Goal: Task Accomplishment & Management: Complete application form

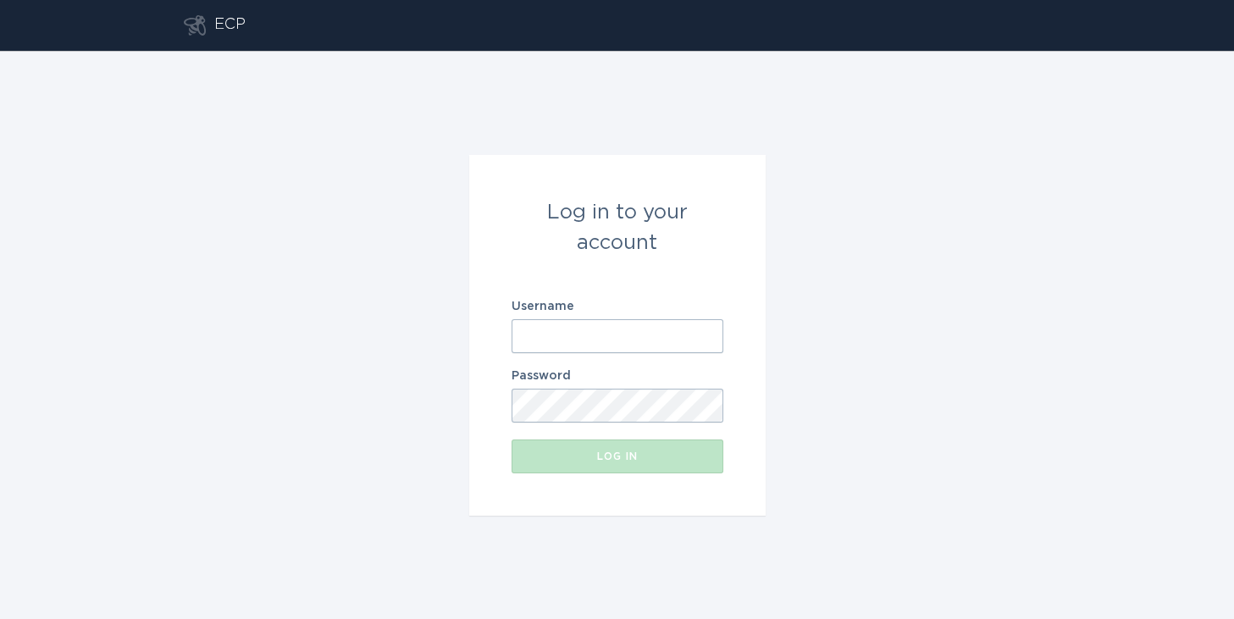
type input "[EMAIL_ADDRESS][DOMAIN_NAME]"
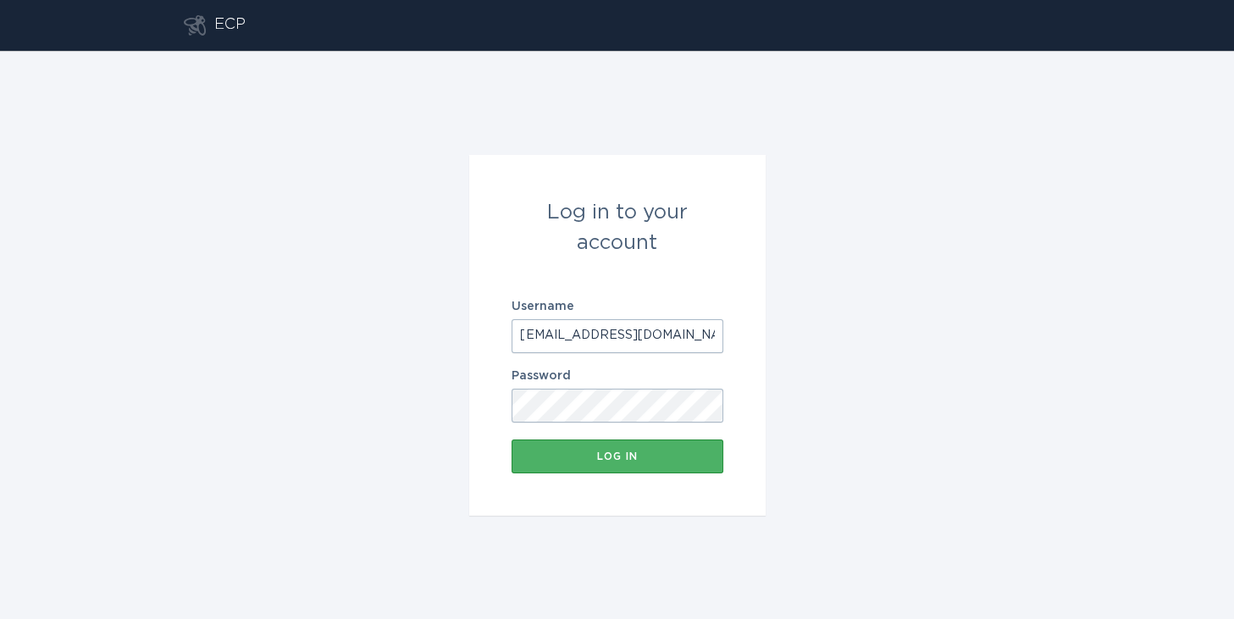
click at [644, 462] on button "Log in" at bounding box center [618, 457] width 212 height 34
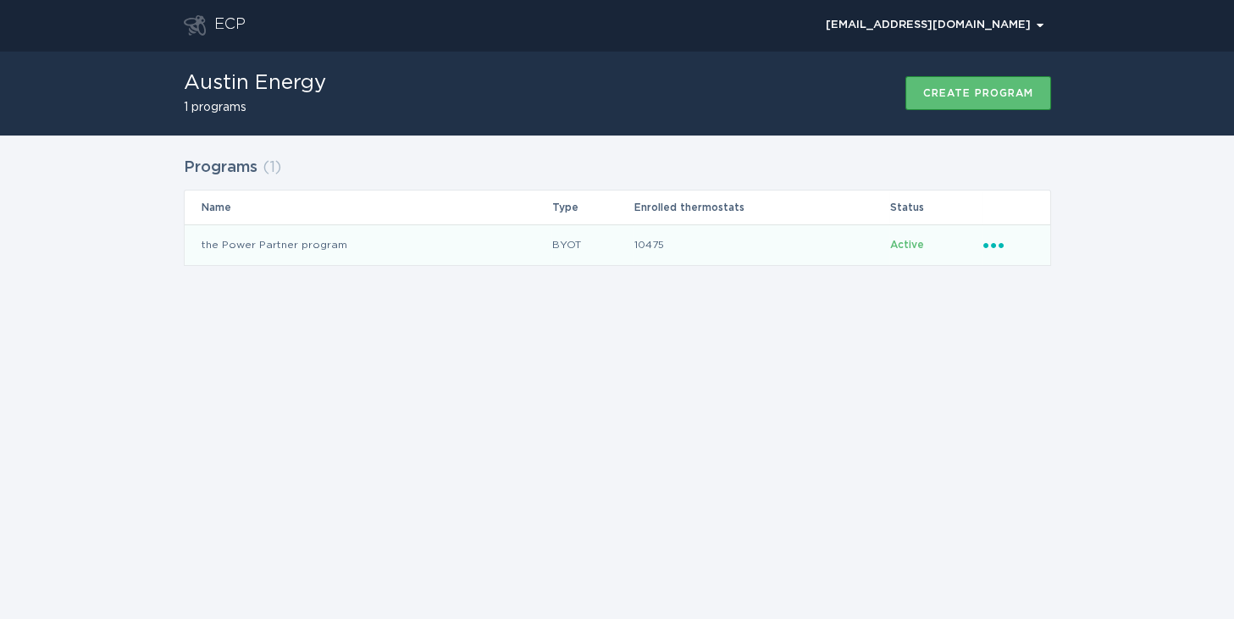
click at [483, 250] on td "the Power Partner program" at bounding box center [368, 244] width 367 height 41
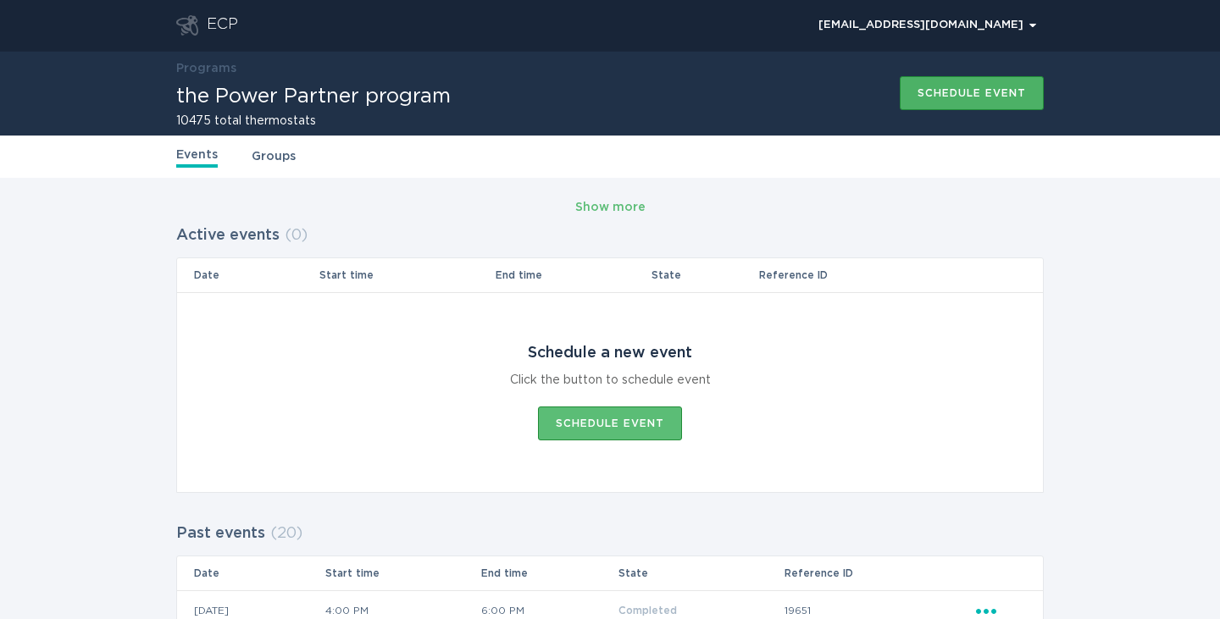
click at [918, 96] on div "Schedule event" at bounding box center [971, 93] width 108 height 10
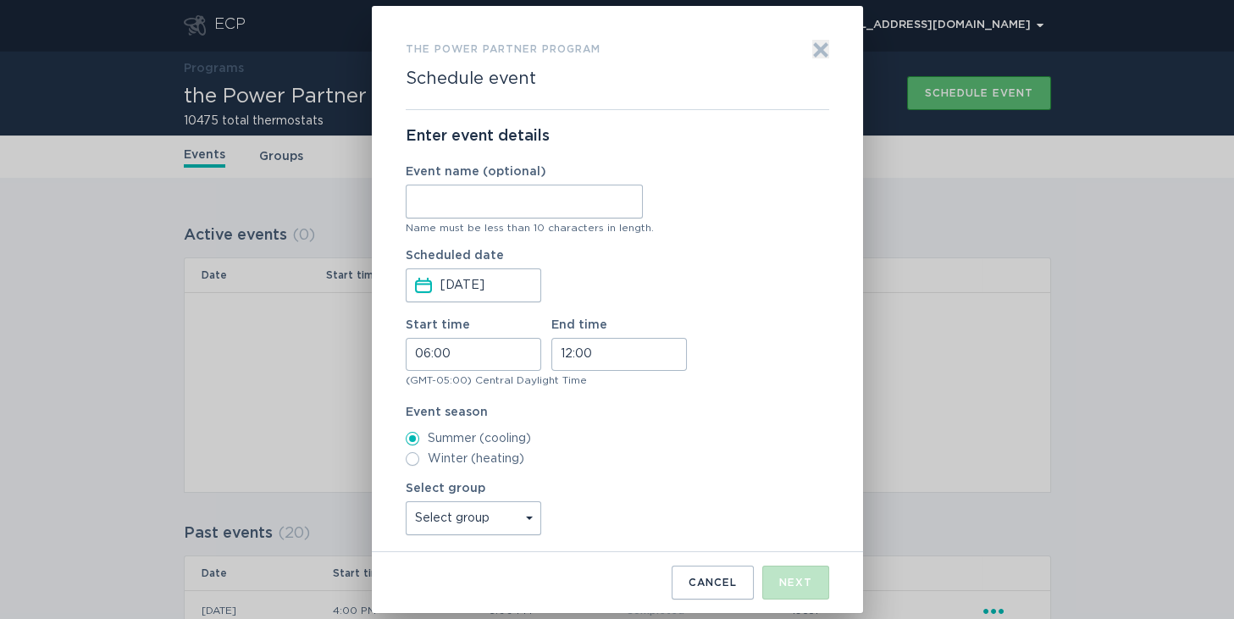
click at [526, 197] on input "Event name (optional)" at bounding box center [524, 202] width 237 height 34
type input "[PERSON_NAME]"
click at [530, 204] on input "[PERSON_NAME]" at bounding box center [524, 202] width 237 height 34
click at [420, 358] on input "06:00" at bounding box center [474, 354] width 136 height 33
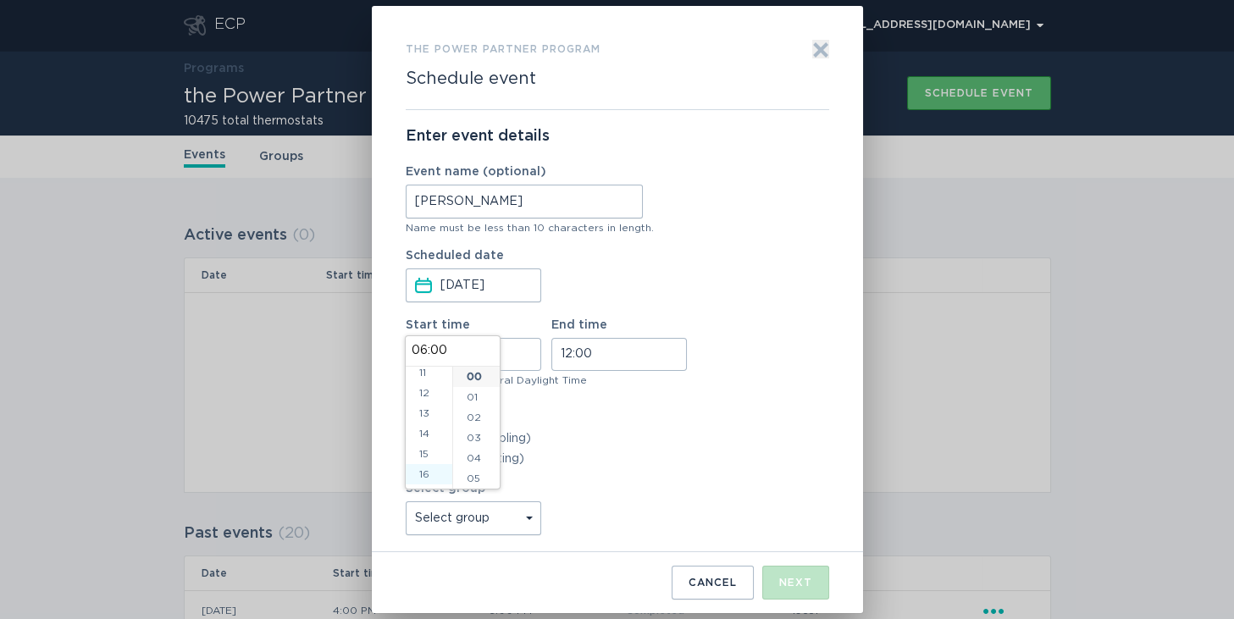
click at [428, 468] on li "16" at bounding box center [429, 474] width 47 height 20
type input "16:00"
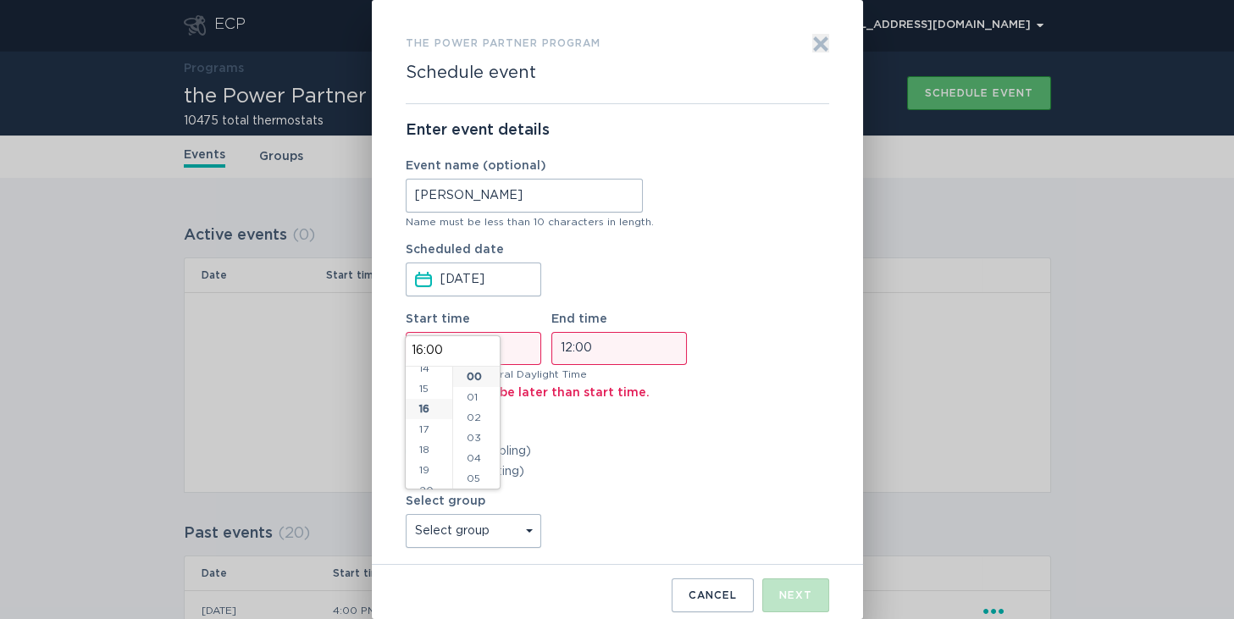
scroll to position [325, 0]
click at [567, 353] on input "12:00" at bounding box center [619, 348] width 136 height 33
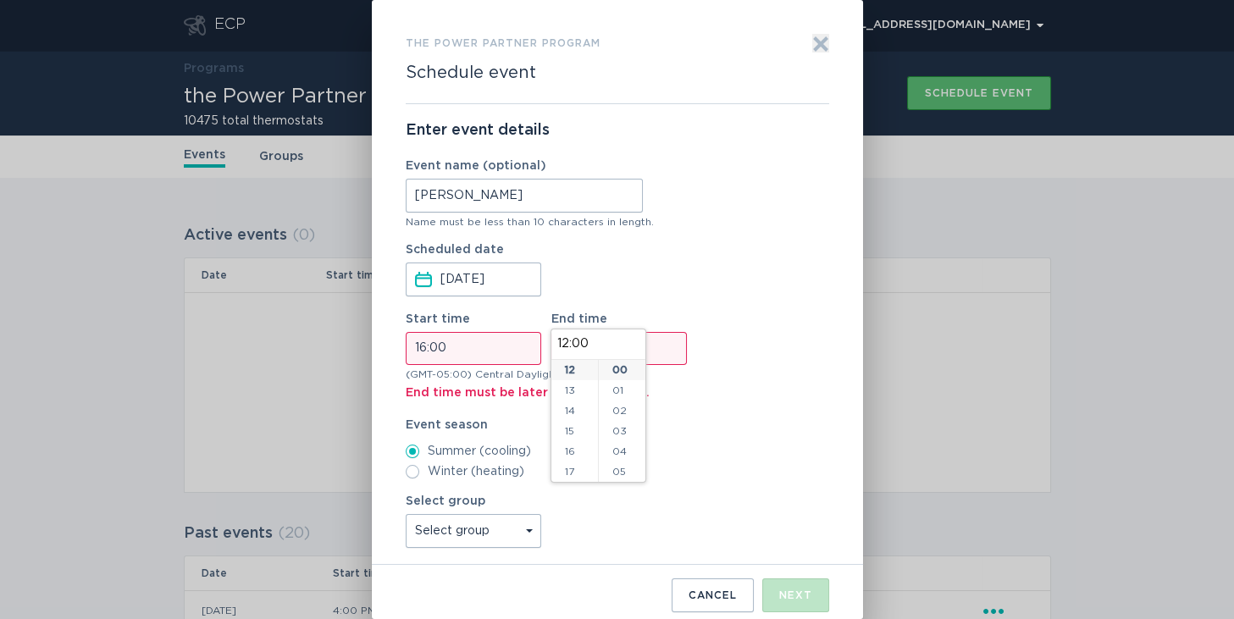
scroll to position [350, 0]
click at [562, 393] on li "18" at bounding box center [574, 386] width 47 height 20
type input "18:00"
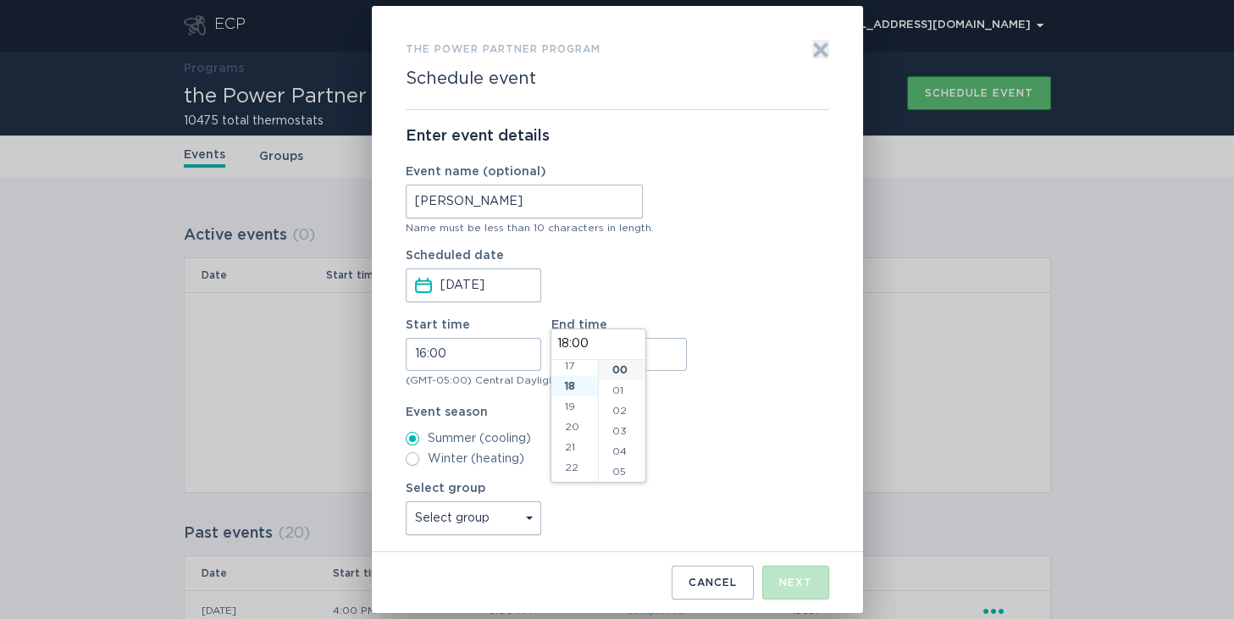
scroll to position [366, 0]
click at [507, 510] on select "Select group Whisper Hollow All thermostats High Point DND - Test DND - Pending…" at bounding box center [474, 518] width 136 height 34
select select "4c7b4abfe2b34ebaa82c5e767258e6bb"
click at [406, 501] on select "Select group Whisper Hollow All thermostats High Point DND - Test DND - Pending…" at bounding box center [474, 518] width 136 height 34
click at [732, 301] on div "Scheduled date [DATE] Press the down arrow key to interact with the calendar an…" at bounding box center [617, 276] width 423 height 53
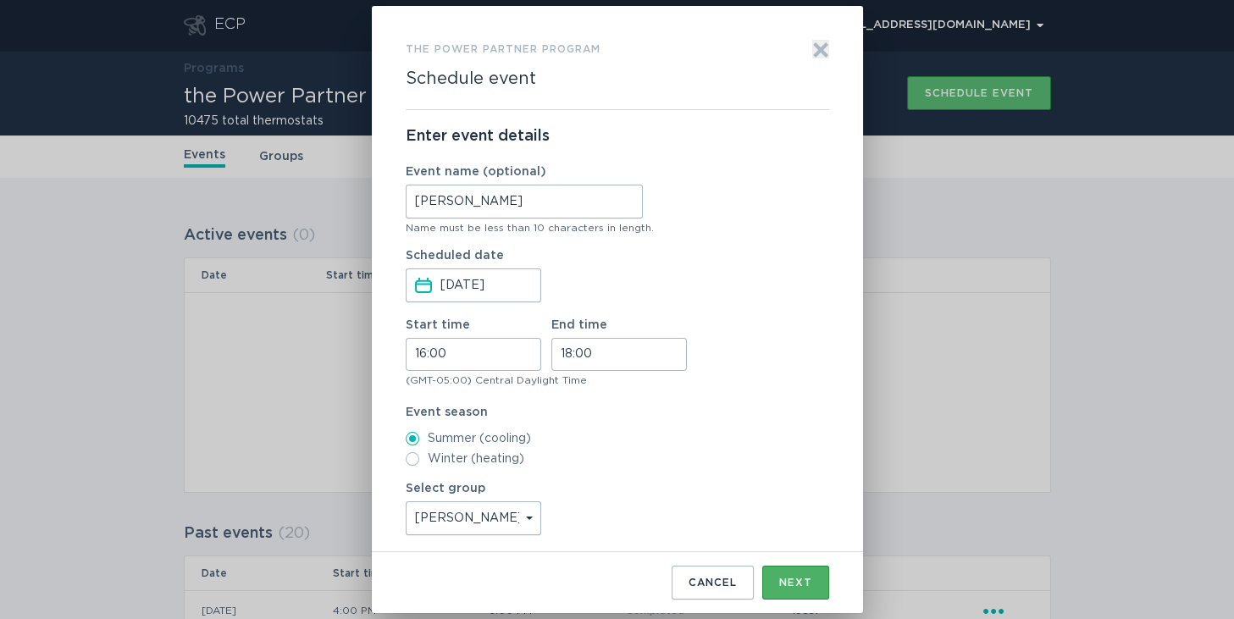
click at [779, 584] on div "Next" at bounding box center [795, 583] width 33 height 10
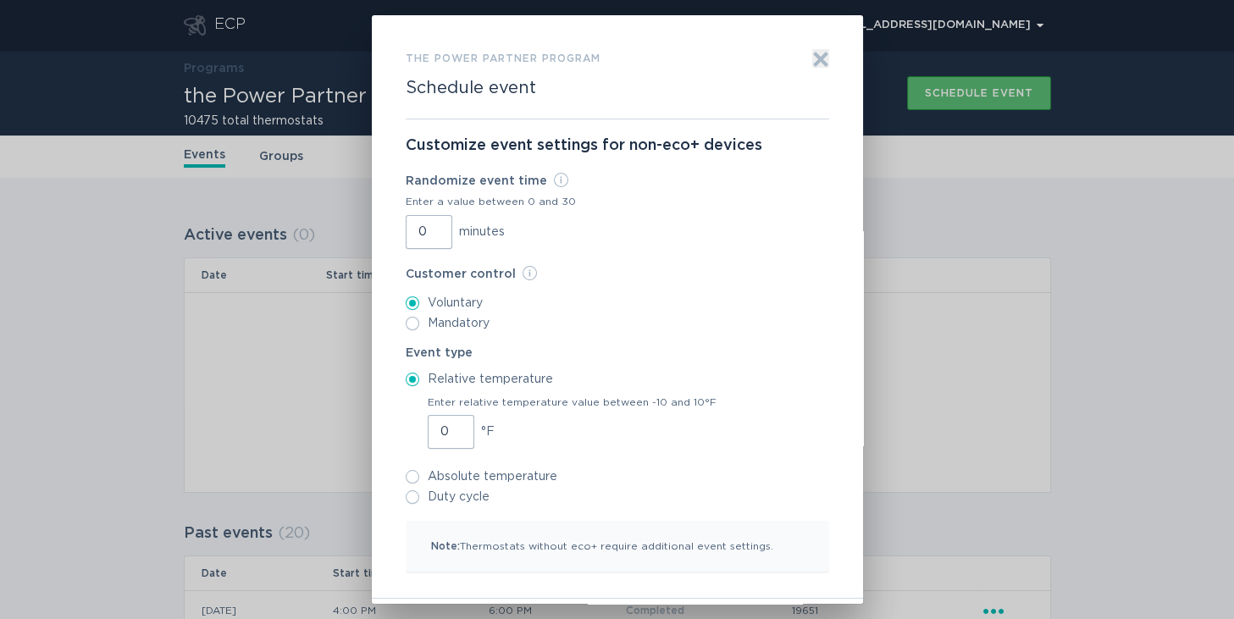
click at [409, 232] on input "0" at bounding box center [429, 232] width 47 height 34
type input "30"
click at [446, 426] on input "1" at bounding box center [451, 432] width 47 height 34
type input "2"
click at [446, 426] on input "2" at bounding box center [451, 432] width 47 height 34
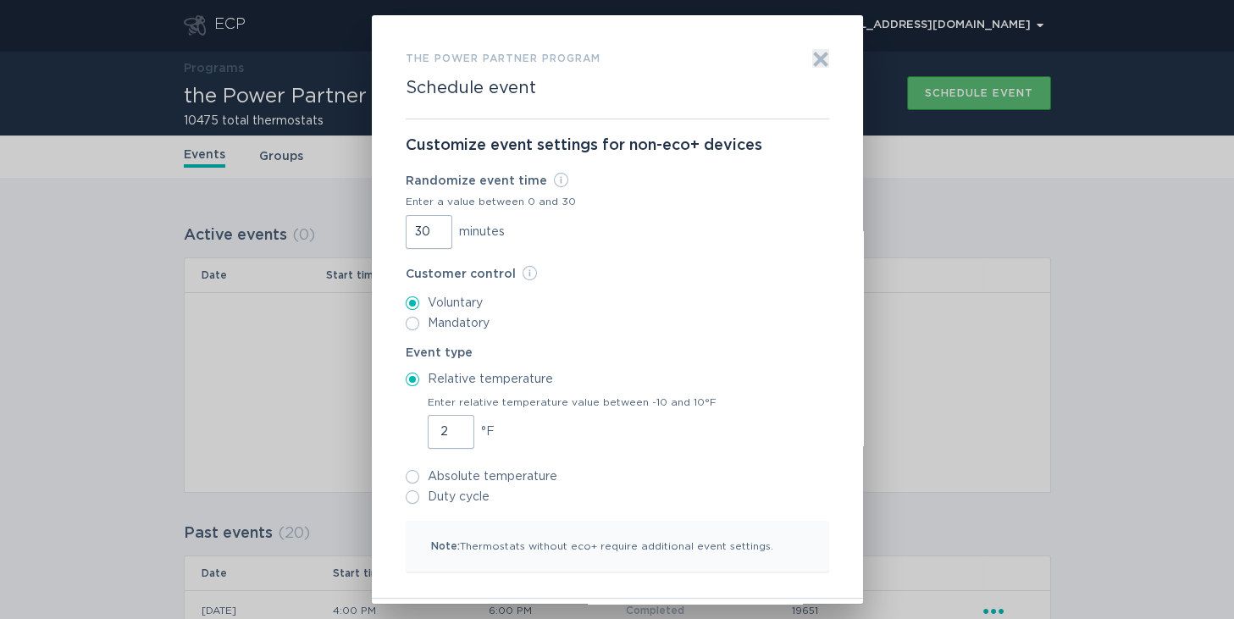
scroll to position [55, 0]
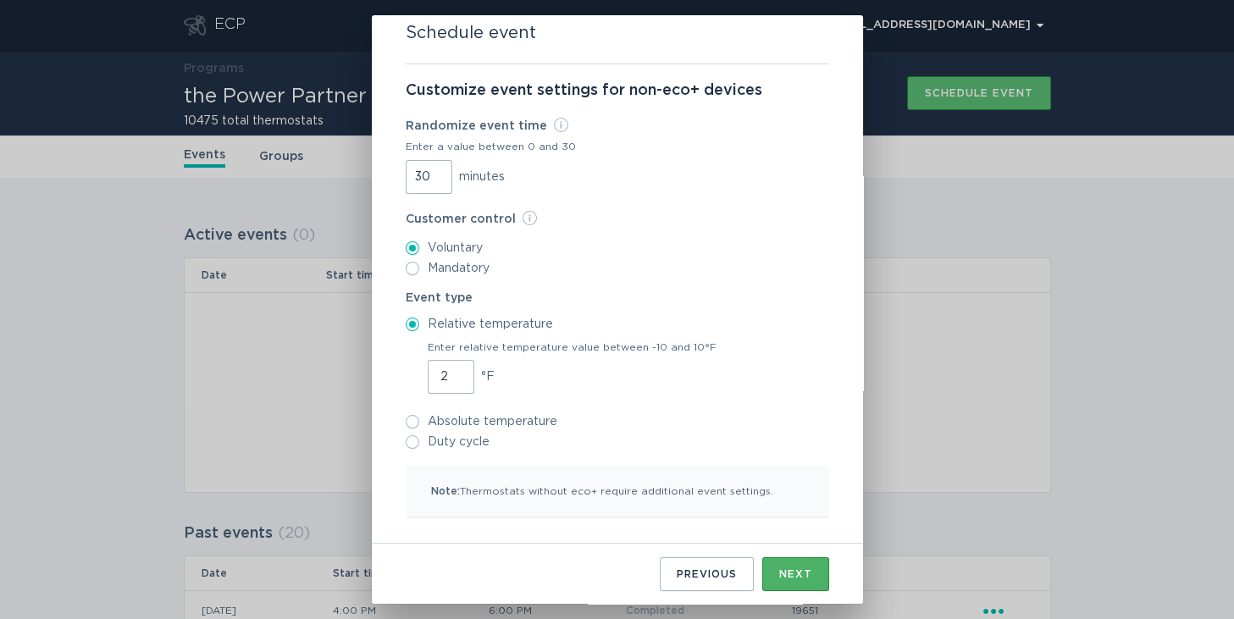
click at [789, 564] on button "Next" at bounding box center [795, 574] width 67 height 34
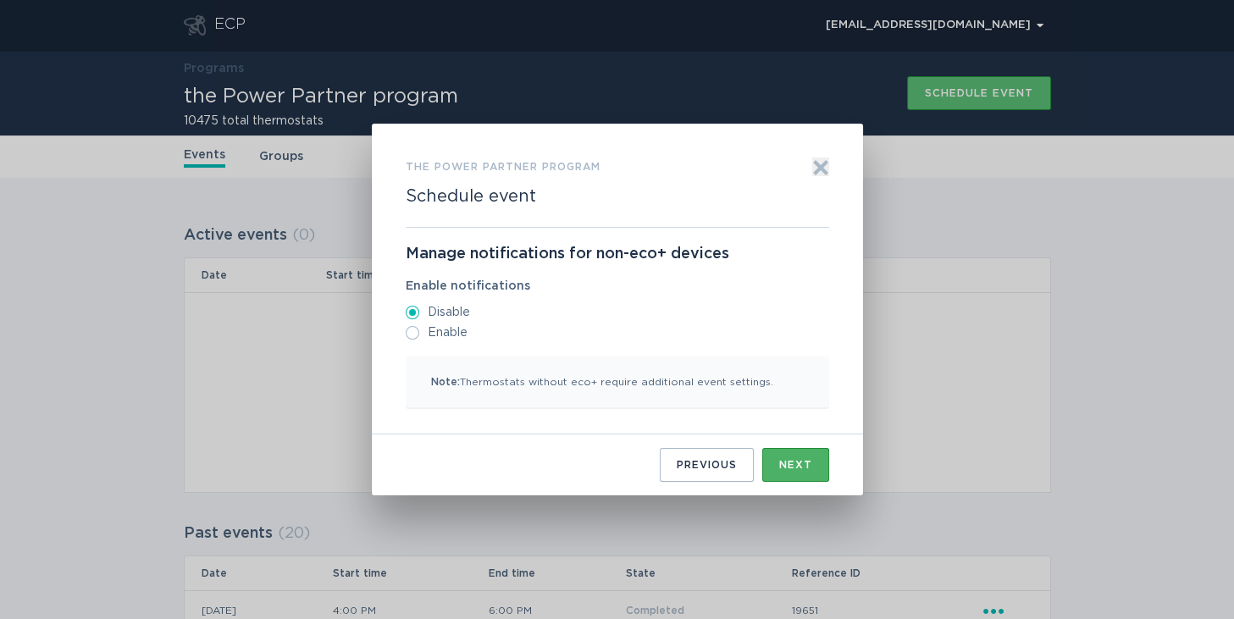
click at [780, 477] on button "Next" at bounding box center [795, 465] width 67 height 34
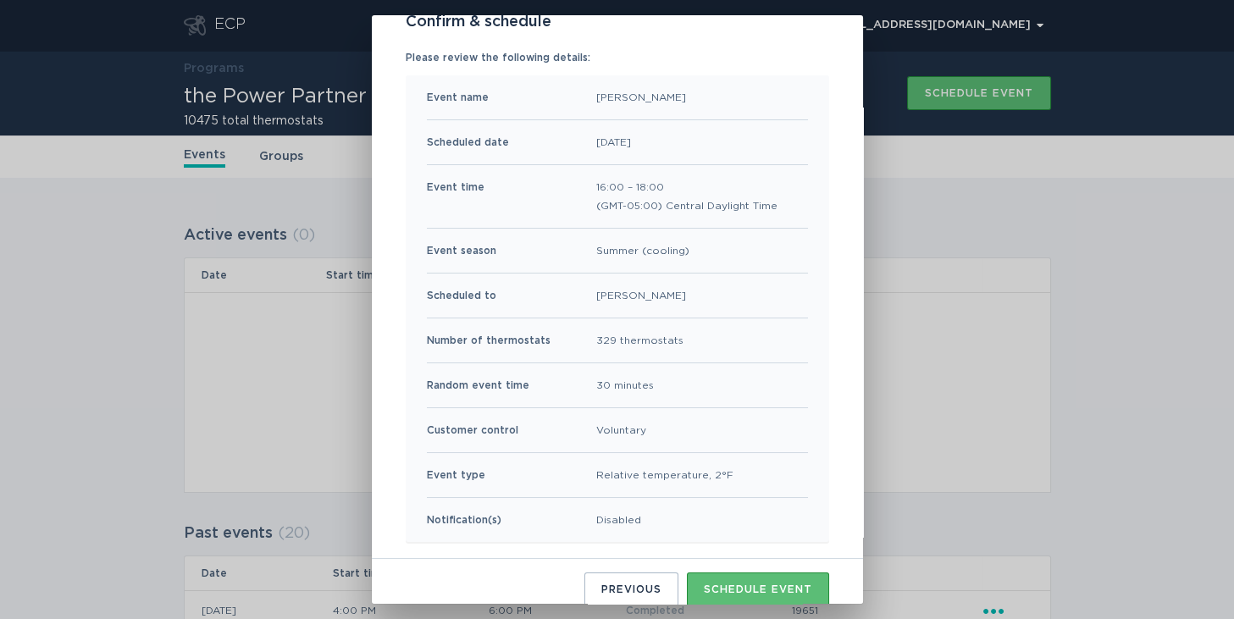
scroll to position [139, 0]
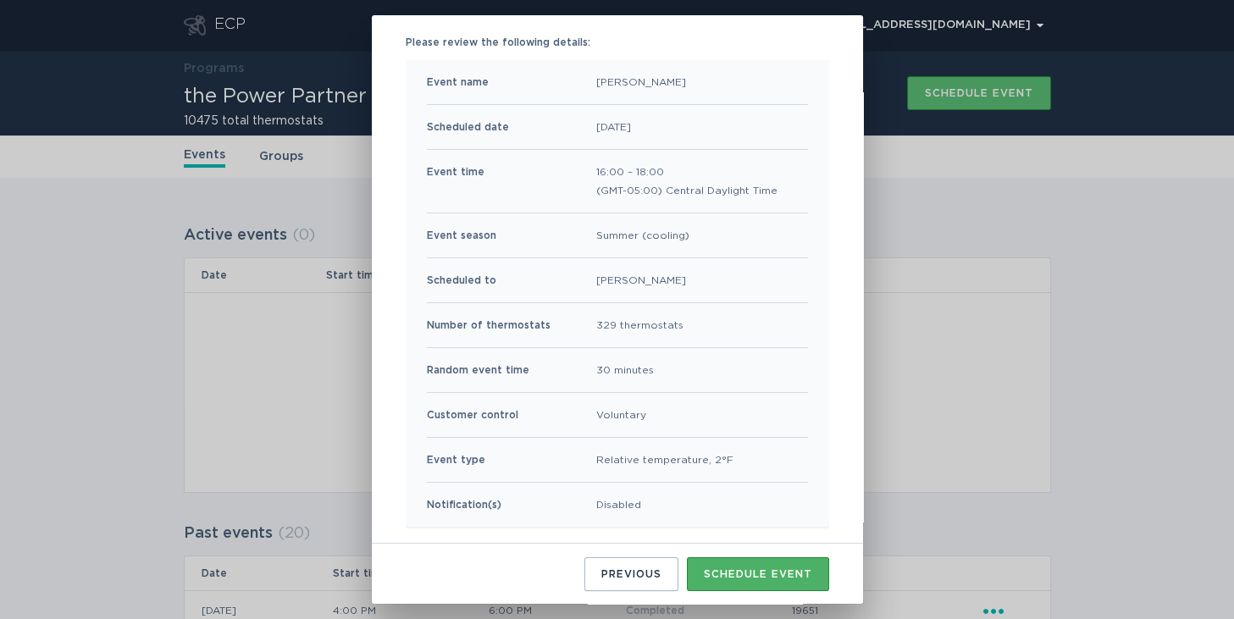
click at [749, 563] on button "Schedule event" at bounding box center [758, 574] width 142 height 34
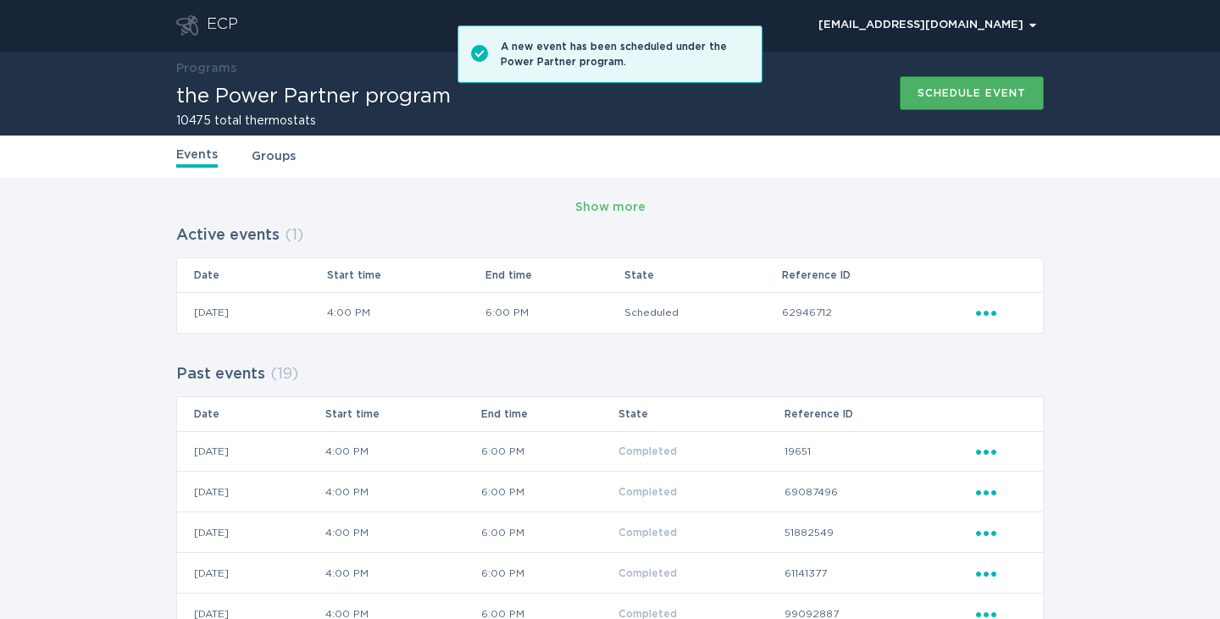
click at [928, 107] on button "Schedule event" at bounding box center [971, 93] width 144 height 34
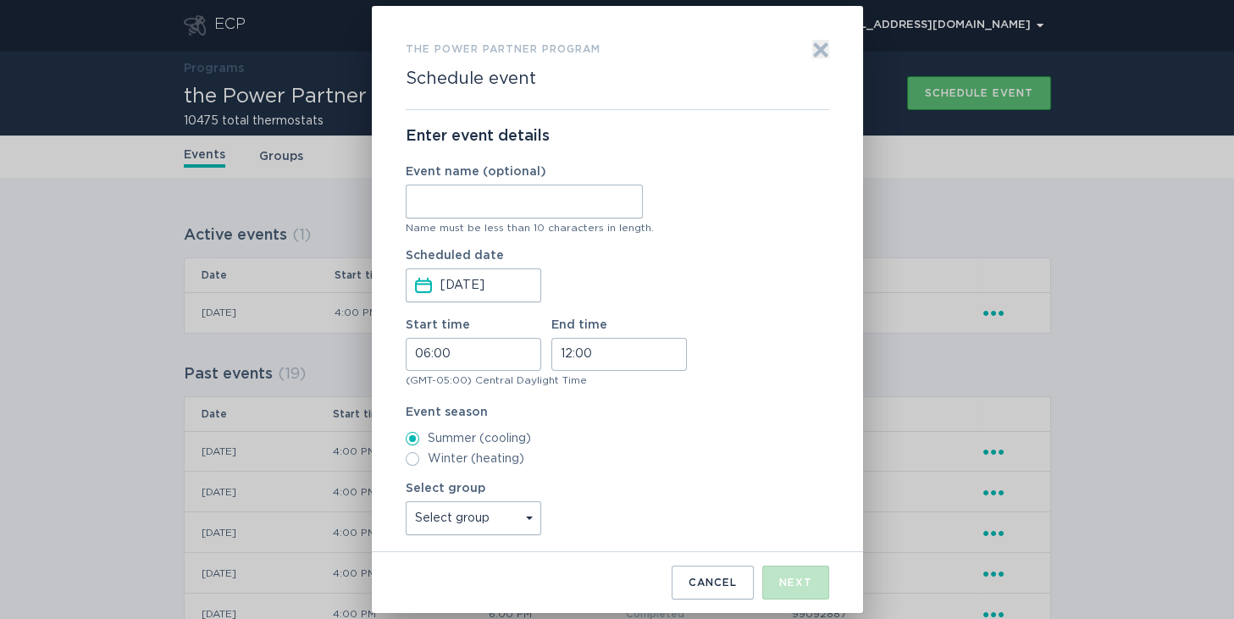
click at [613, 192] on input "Event name (optional)" at bounding box center [524, 202] width 237 height 34
type input "WH"
click at [423, 355] on input "06:00" at bounding box center [474, 354] width 136 height 33
click at [431, 467] on li "16" at bounding box center [429, 474] width 47 height 20
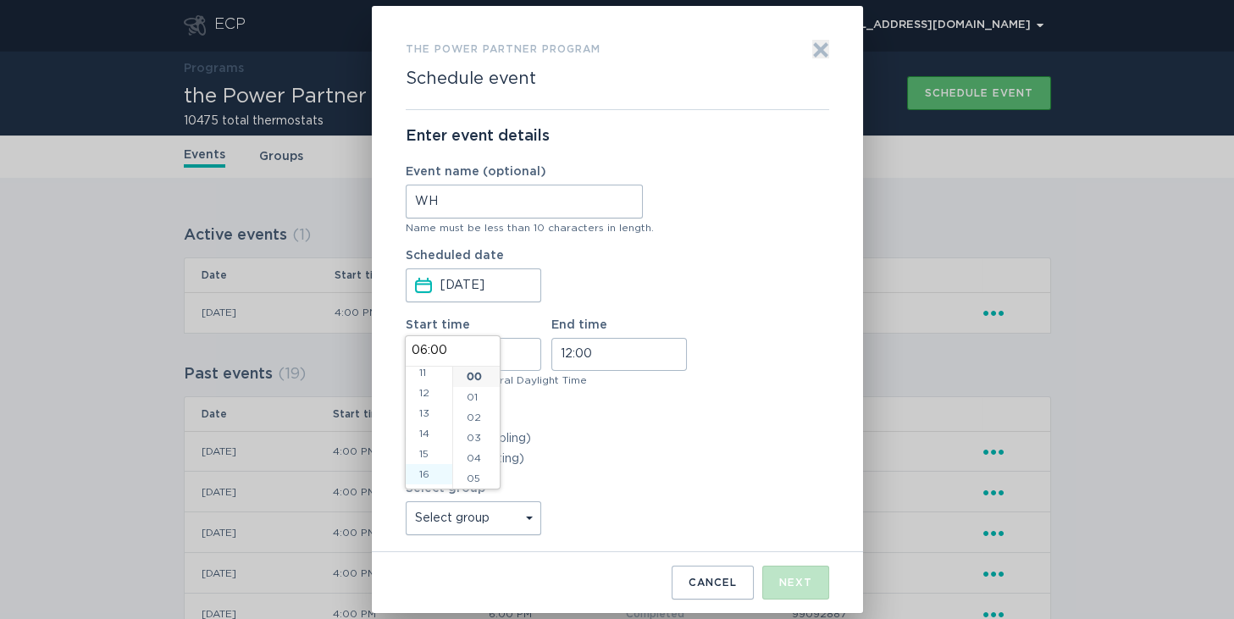
type input "16:00"
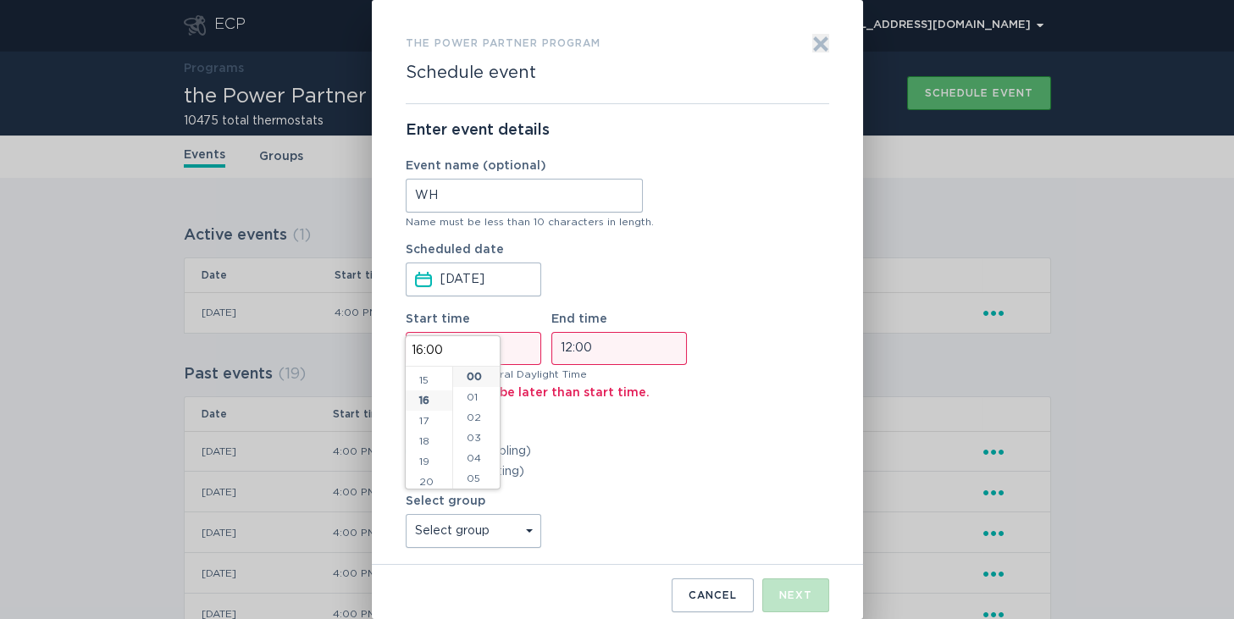
scroll to position [325, 0]
click at [561, 350] on input "12:00" at bounding box center [619, 348] width 136 height 33
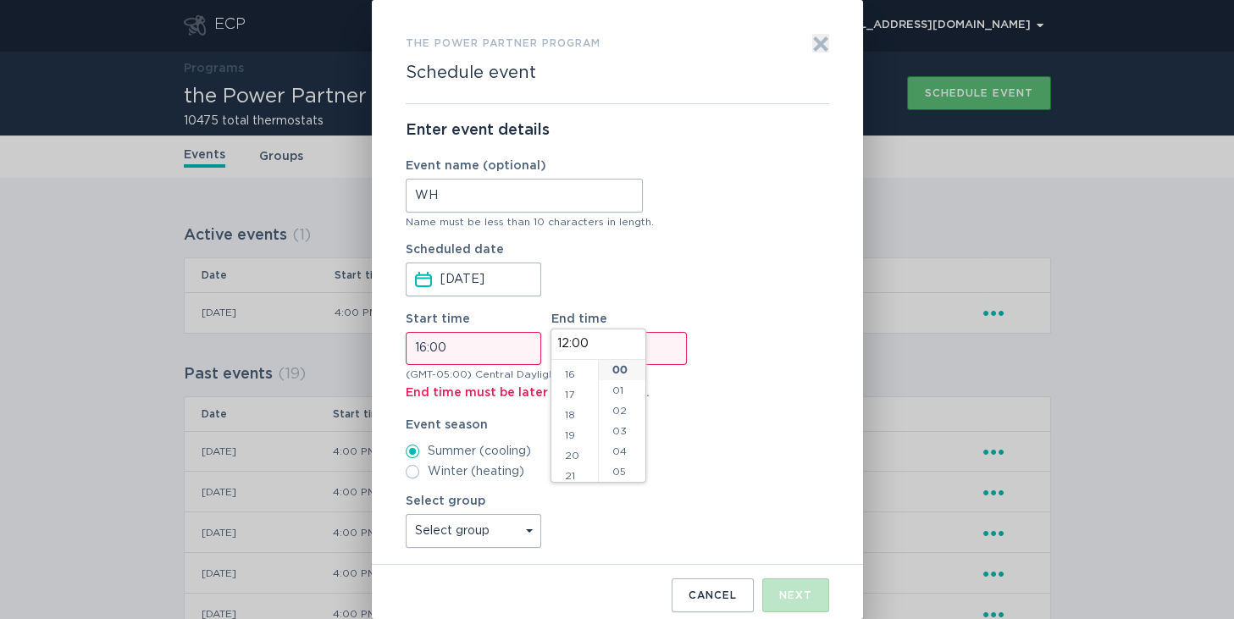
scroll to position [350, 0]
click at [569, 386] on li "18" at bounding box center [574, 386] width 47 height 20
type input "18:00"
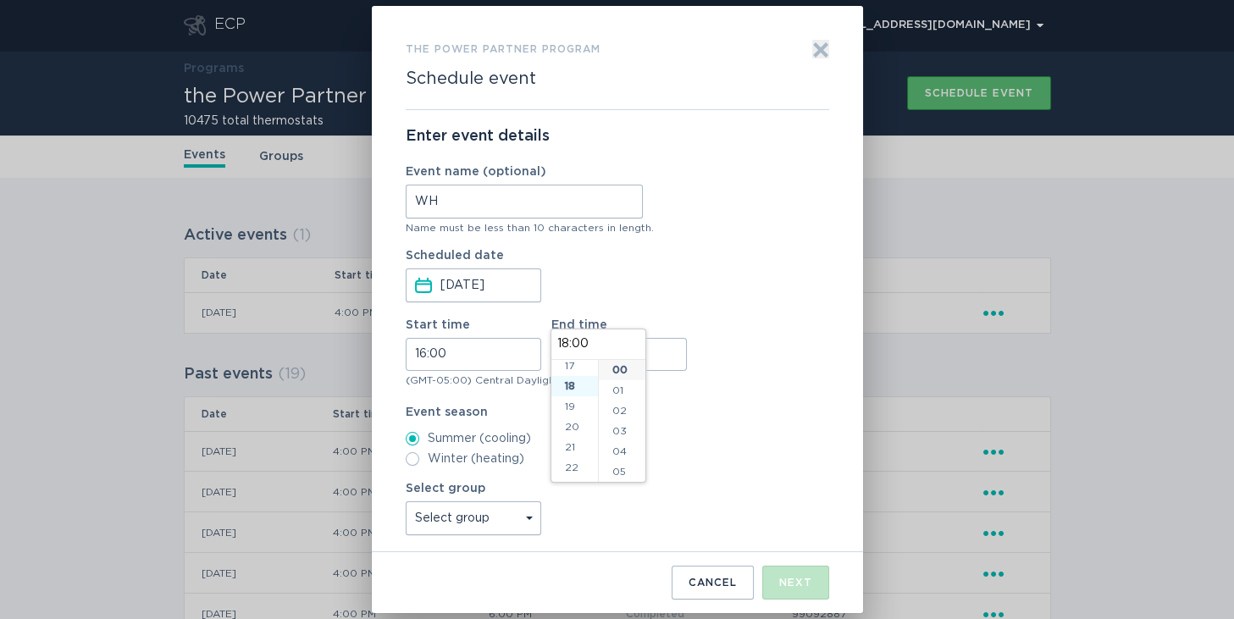
scroll to position [366, 0]
click at [707, 416] on label "Event season" at bounding box center [617, 413] width 423 height 12
click at [501, 515] on select "Select group Whisper Hollow All thermostats High Point DND - Test DND - Pending…" at bounding box center [474, 518] width 136 height 34
select select "275fe029f442435fa047d9d4e3c7b5b6"
click at [406, 501] on select "Select group Whisper Hollow All thermostats High Point DND - Test DND - Pending…" at bounding box center [474, 518] width 136 height 34
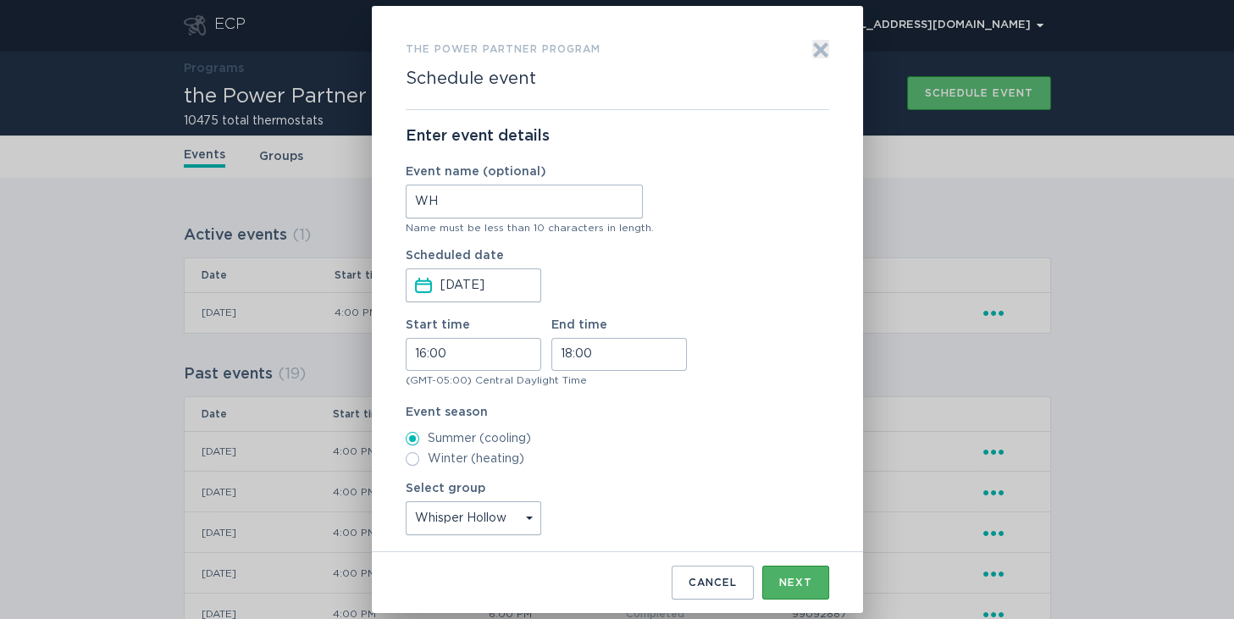
click at [784, 571] on button "Next" at bounding box center [795, 583] width 67 height 34
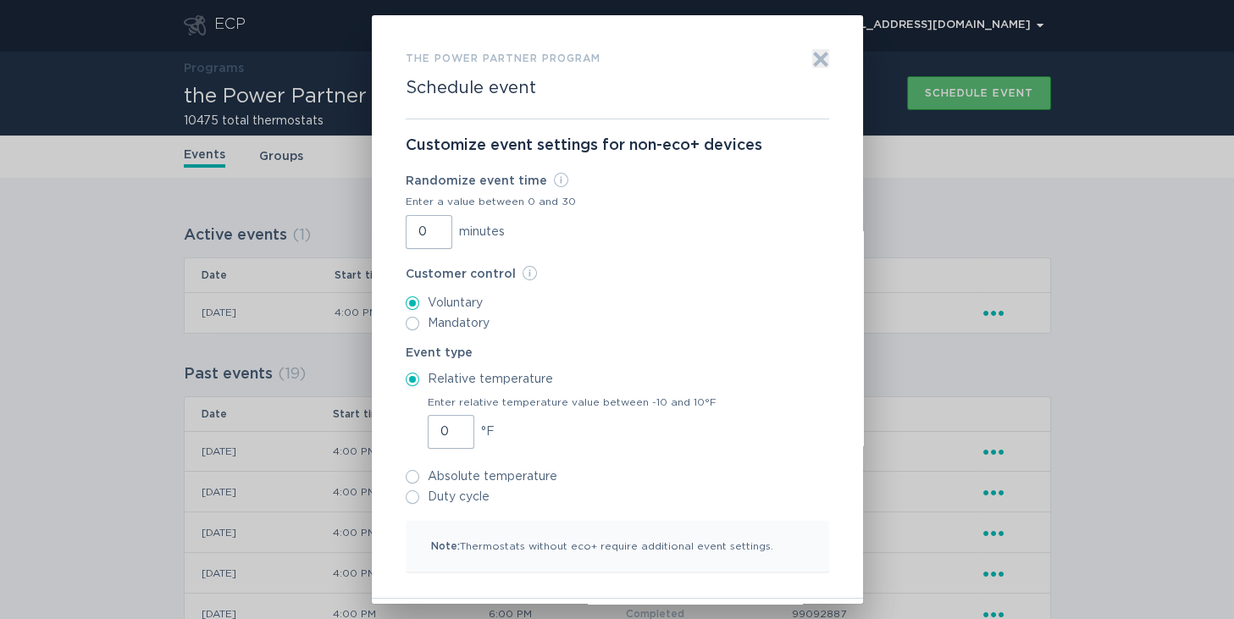
click at [406, 235] on input "0" at bounding box center [429, 232] width 47 height 34
type input "30"
drag, startPoint x: 440, startPoint y: 431, endPoint x: 425, endPoint y: 431, distance: 15.2
click at [428, 431] on input "0" at bounding box center [451, 432] width 47 height 34
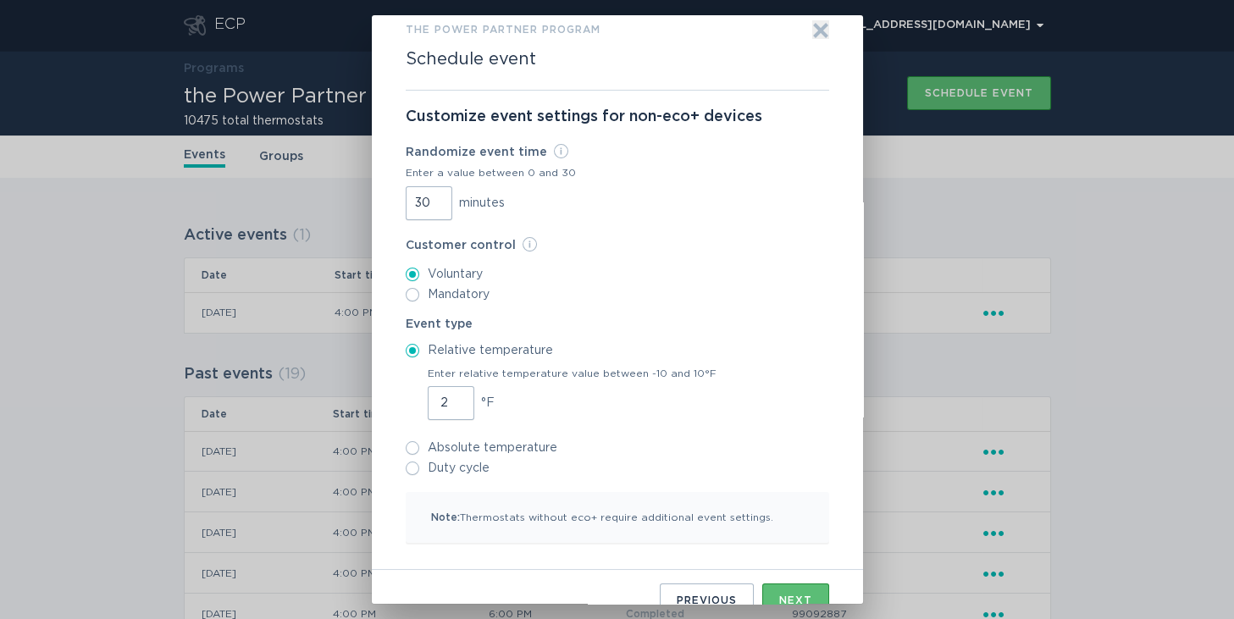
scroll to position [55, 0]
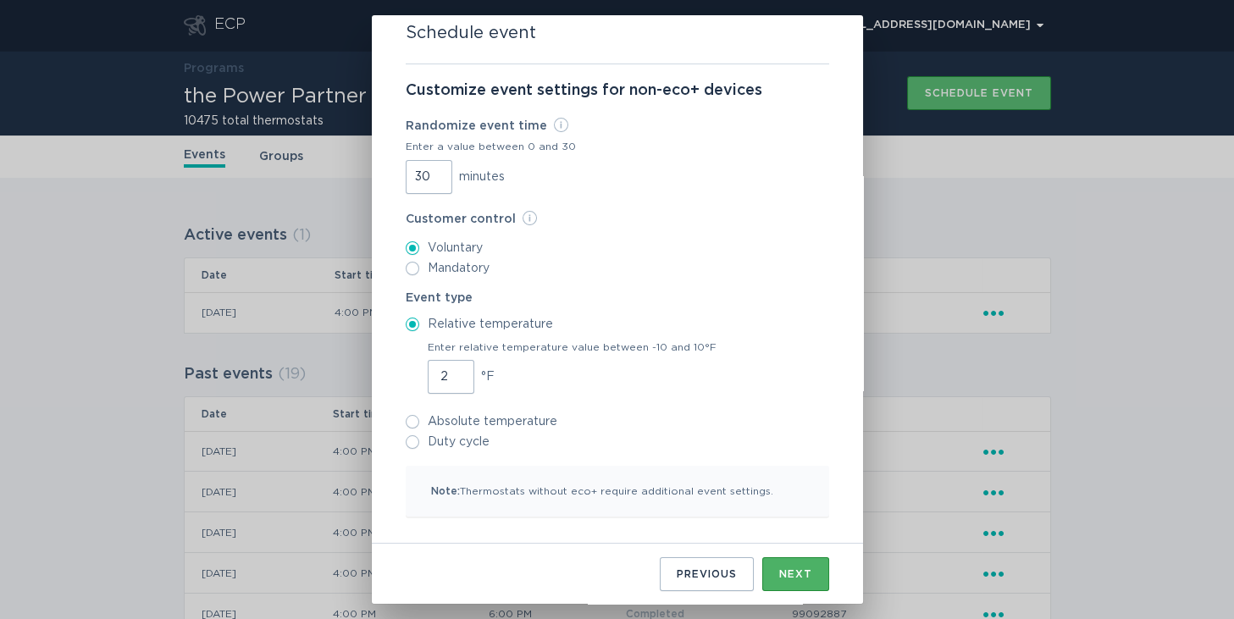
type input "2"
click at [779, 569] on div "Next" at bounding box center [795, 574] width 33 height 10
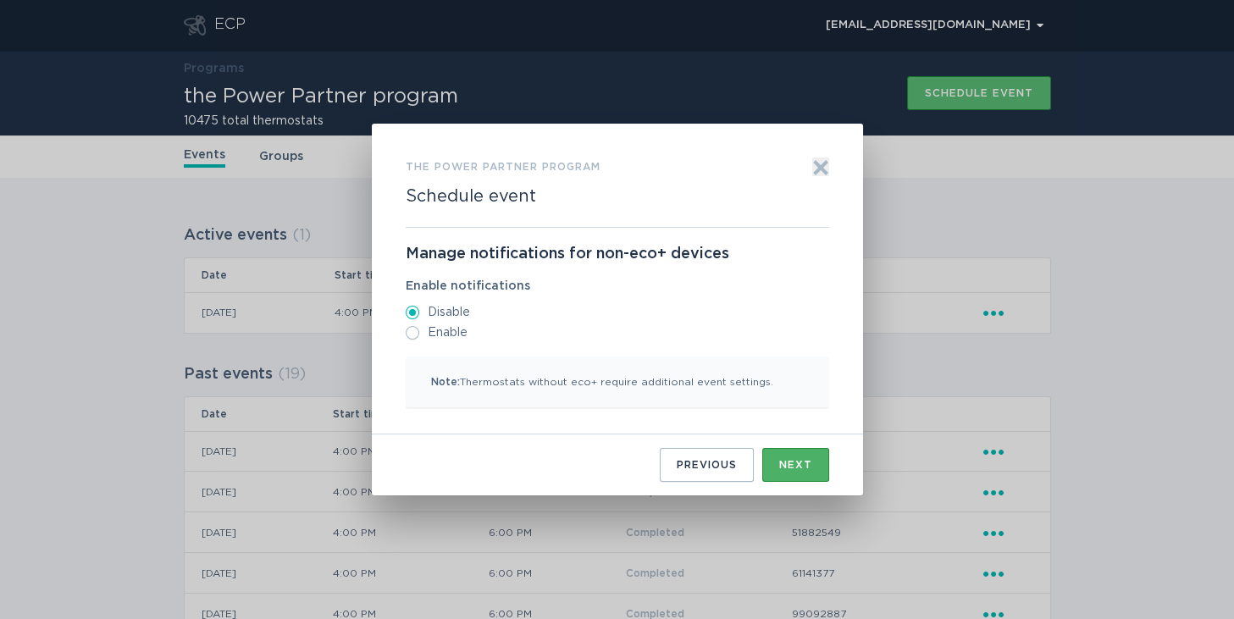
click at [772, 467] on button "Next" at bounding box center [795, 465] width 67 height 34
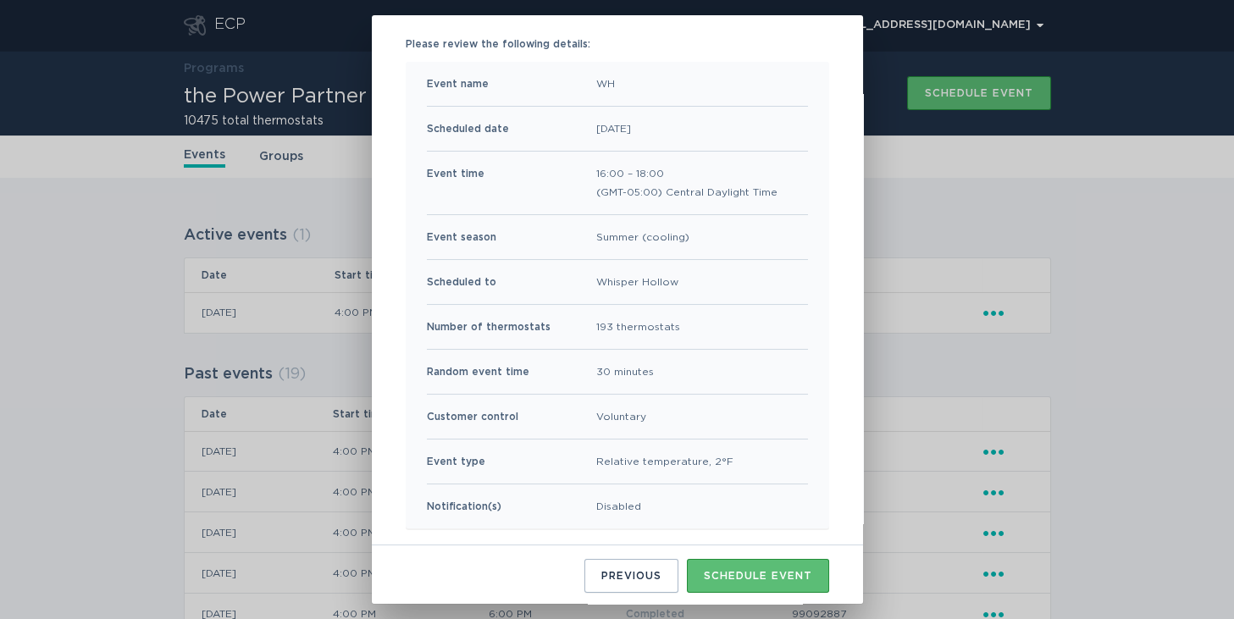
scroll to position [139, 0]
click at [753, 561] on button "Schedule event" at bounding box center [758, 574] width 142 height 34
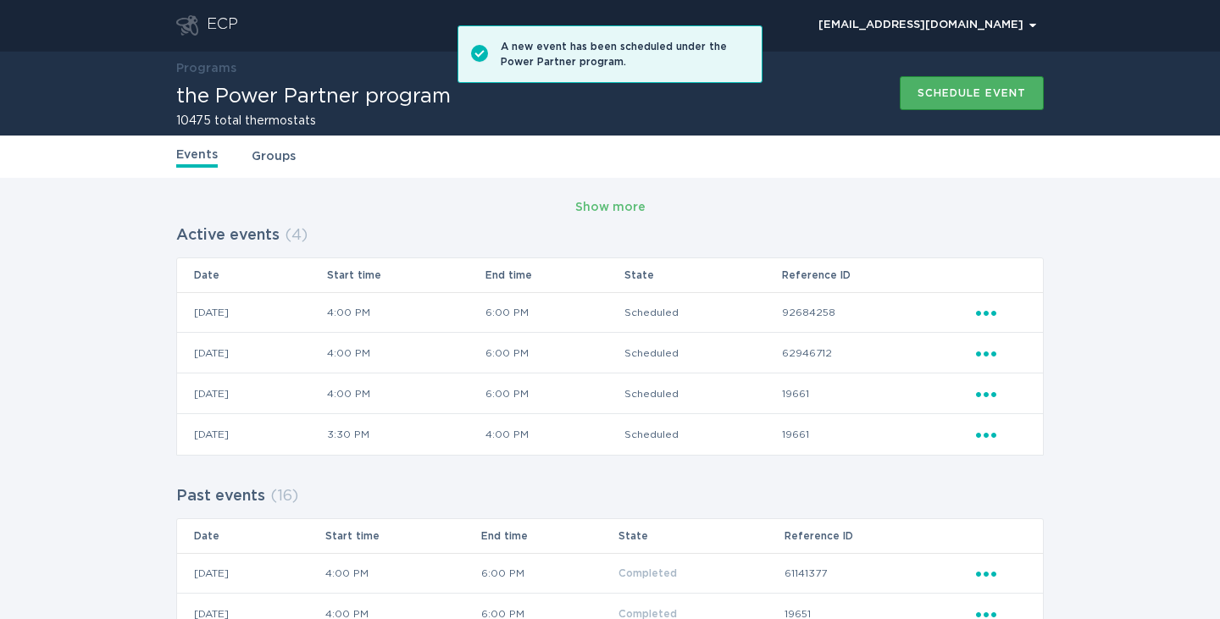
click at [917, 94] on div "Schedule event" at bounding box center [971, 93] width 108 height 10
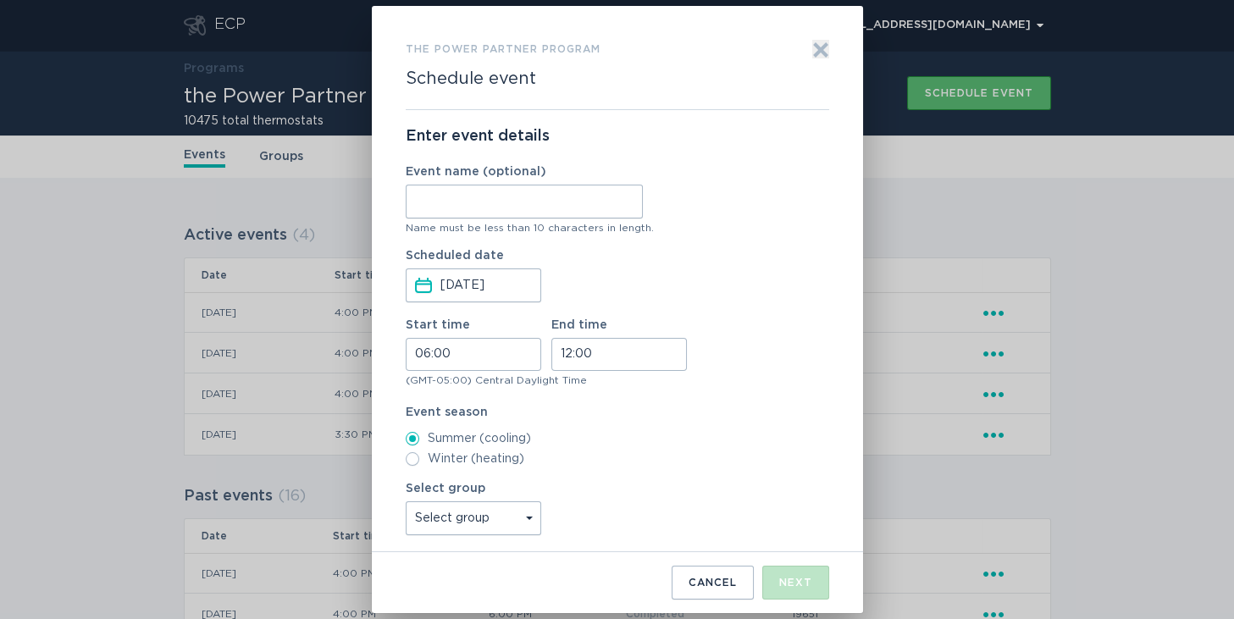
click at [584, 194] on input "Event name (optional)" at bounding box center [524, 202] width 237 height 34
type input "Agave"
drag, startPoint x: 420, startPoint y: 354, endPoint x: 406, endPoint y: 356, distance: 14.5
click at [406, 356] on input "06:00" at bounding box center [474, 354] width 136 height 33
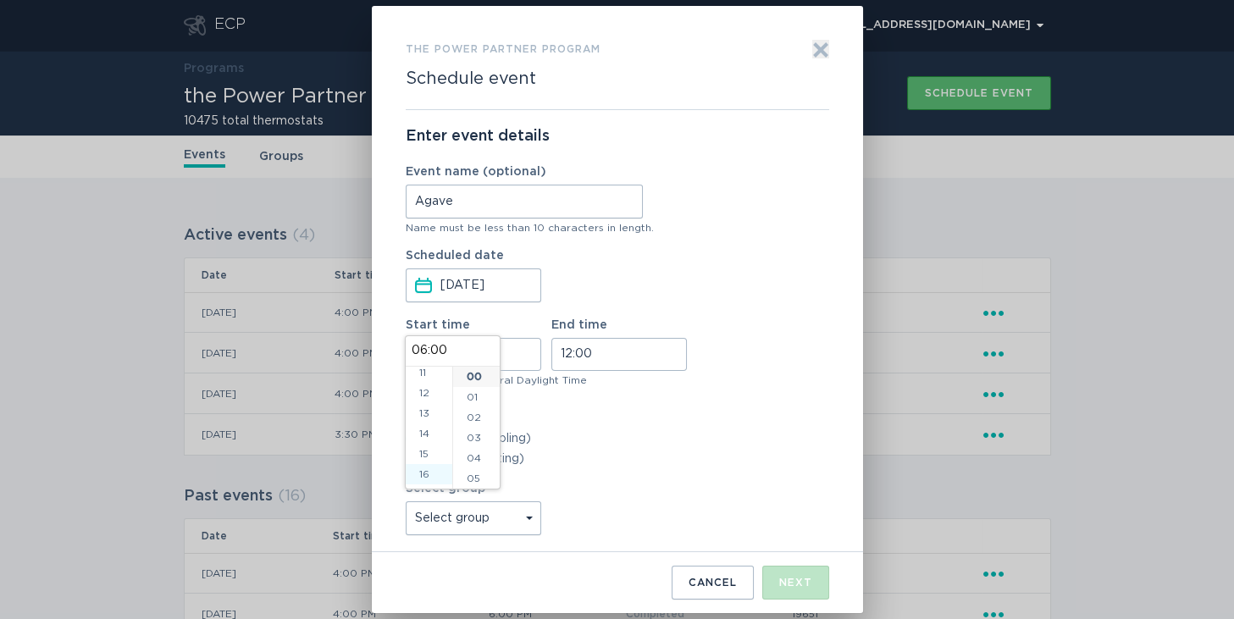
click at [432, 467] on li "16" at bounding box center [429, 474] width 47 height 20
type input "16:00"
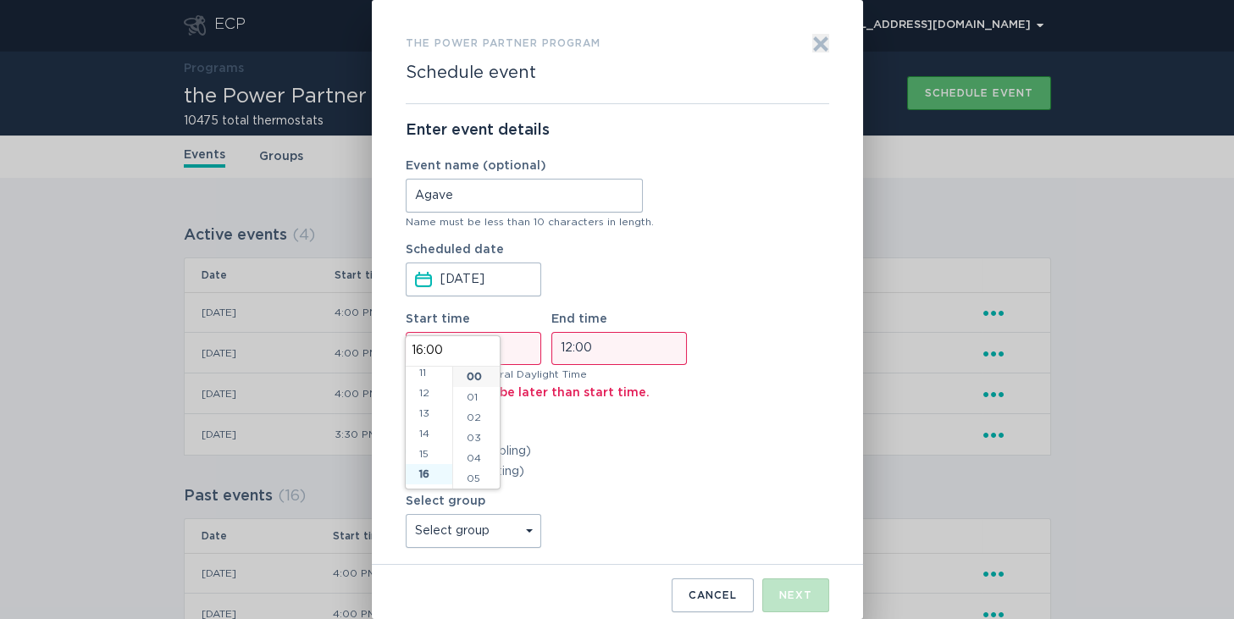
scroll to position [325, 0]
click at [564, 347] on input "12:00" at bounding box center [619, 348] width 136 height 33
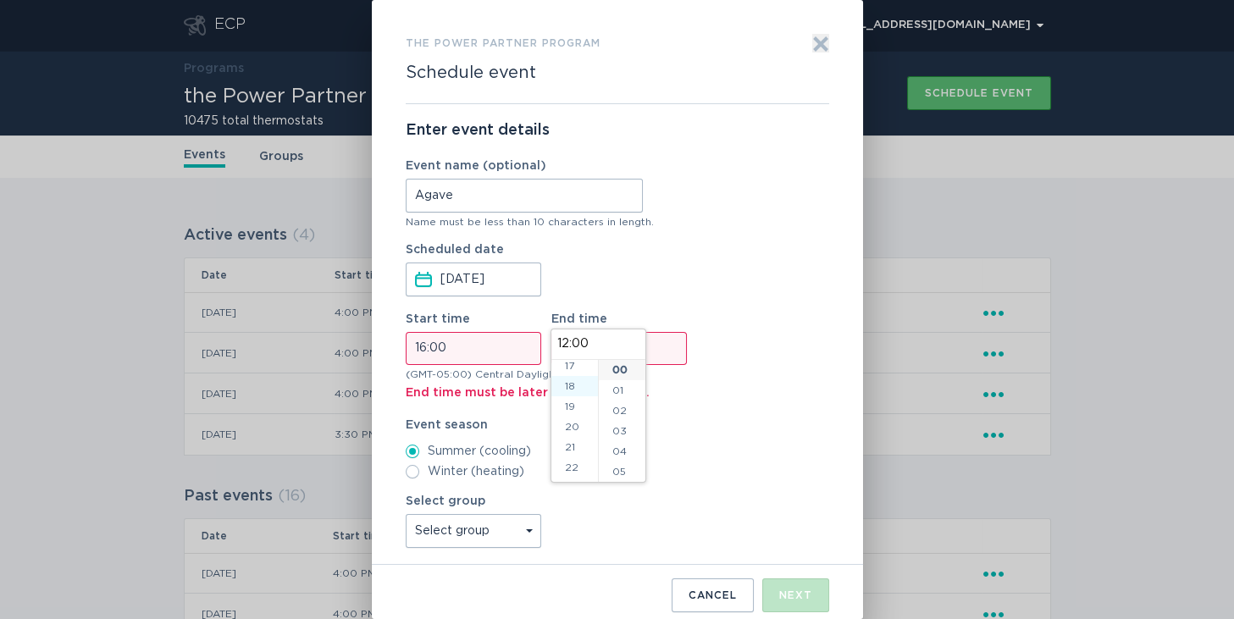
click at [573, 388] on li "18" at bounding box center [574, 386] width 47 height 20
type input "18:00"
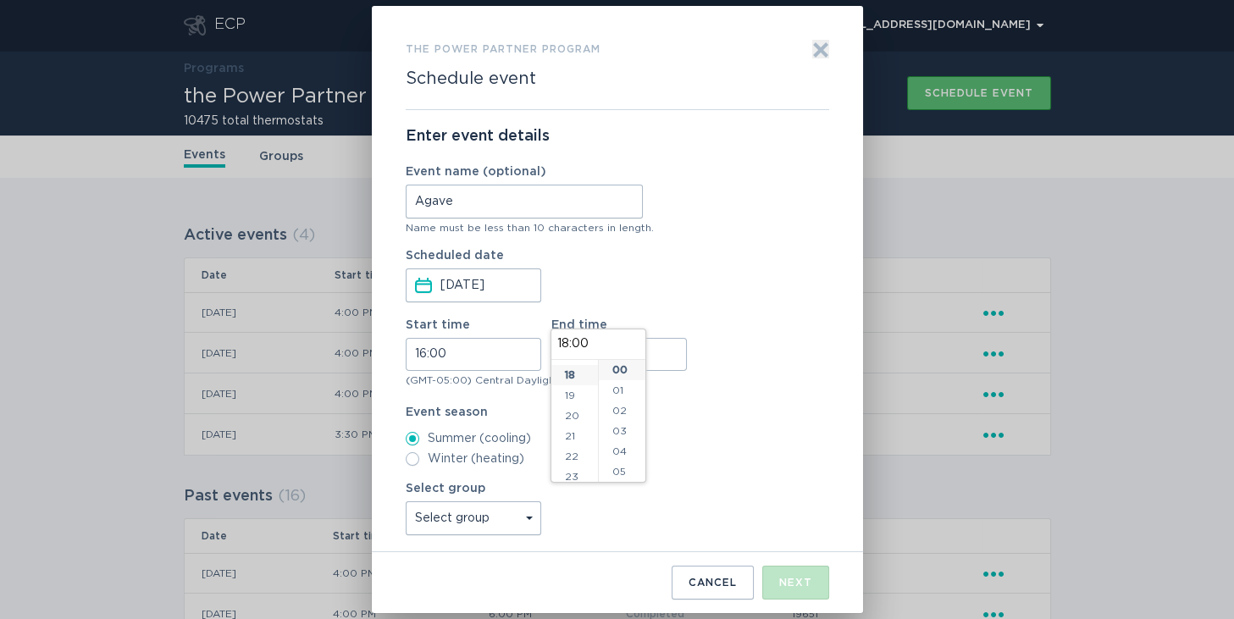
scroll to position [366, 0]
click at [510, 522] on select "Select group Whisper Hollow All thermostats High Point DND - Test DND - Pending…" at bounding box center [474, 518] width 136 height 34
select select "d4e68daaa0f24a49beb9002b841a67a6"
click at [406, 501] on select "Select group Whisper Hollow All thermostats High Point DND - Test DND - Pending…" at bounding box center [474, 518] width 136 height 34
click at [789, 344] on div "Start time 16:00 End time 18:00" at bounding box center [617, 345] width 423 height 52
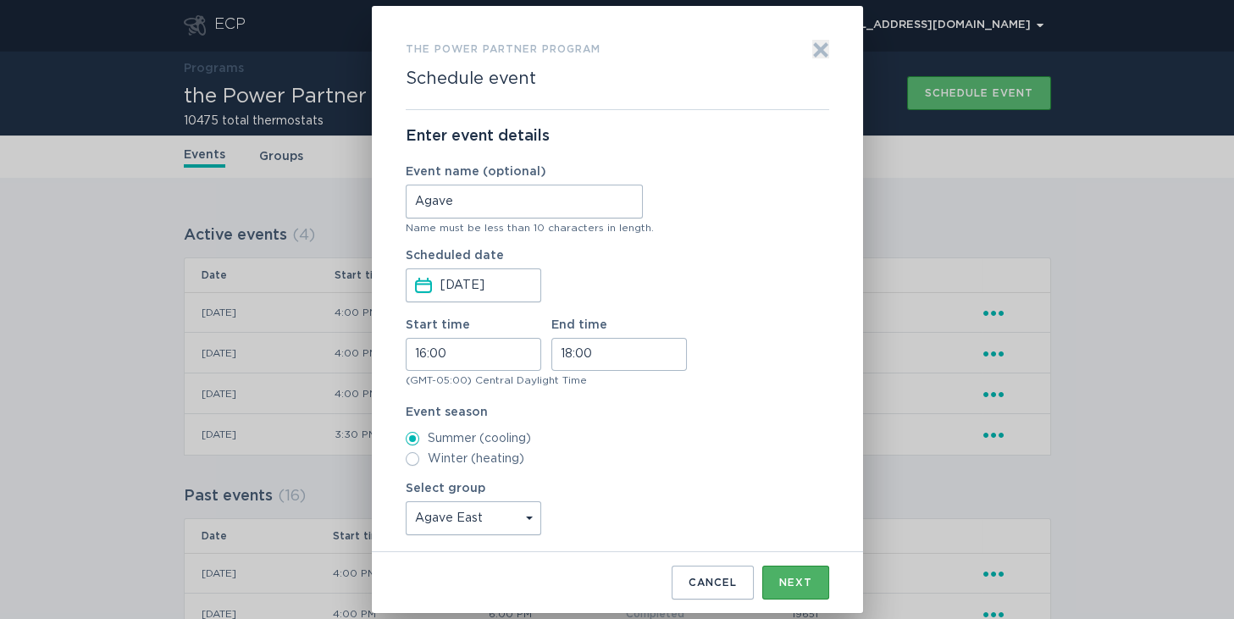
click at [772, 578] on button "Next" at bounding box center [795, 583] width 67 height 34
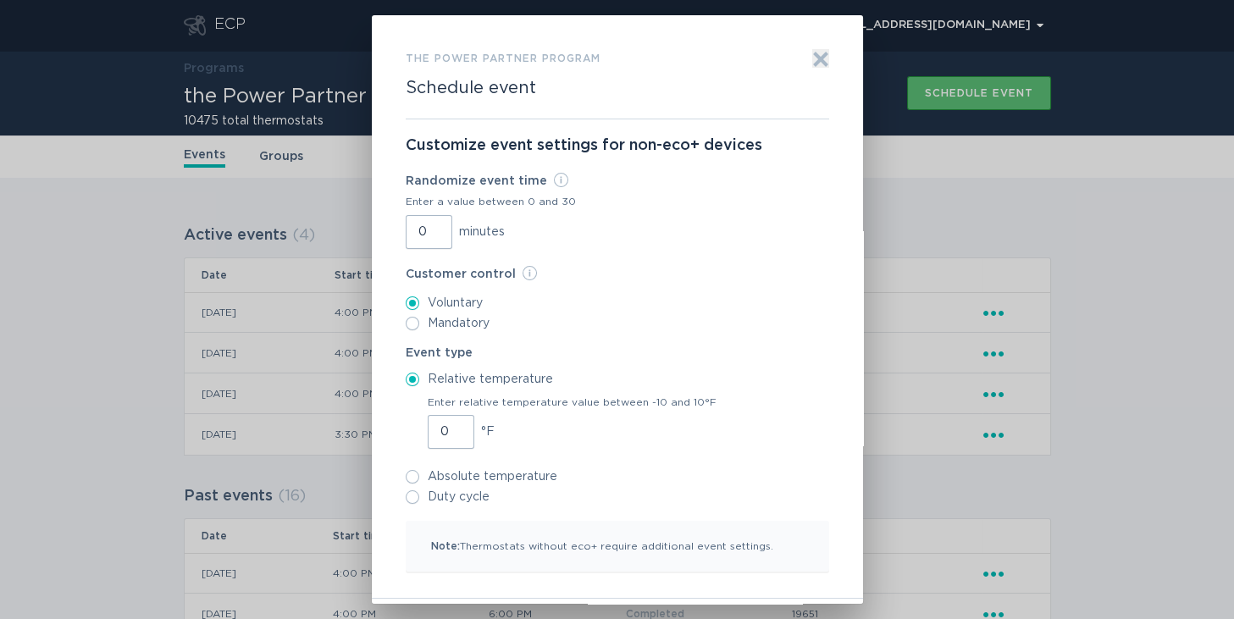
click at [409, 230] on input "0" at bounding box center [429, 232] width 47 height 34
type input "30"
click at [448, 425] on input "1" at bounding box center [451, 432] width 47 height 34
type input "2"
click at [448, 425] on input "2" at bounding box center [451, 432] width 47 height 34
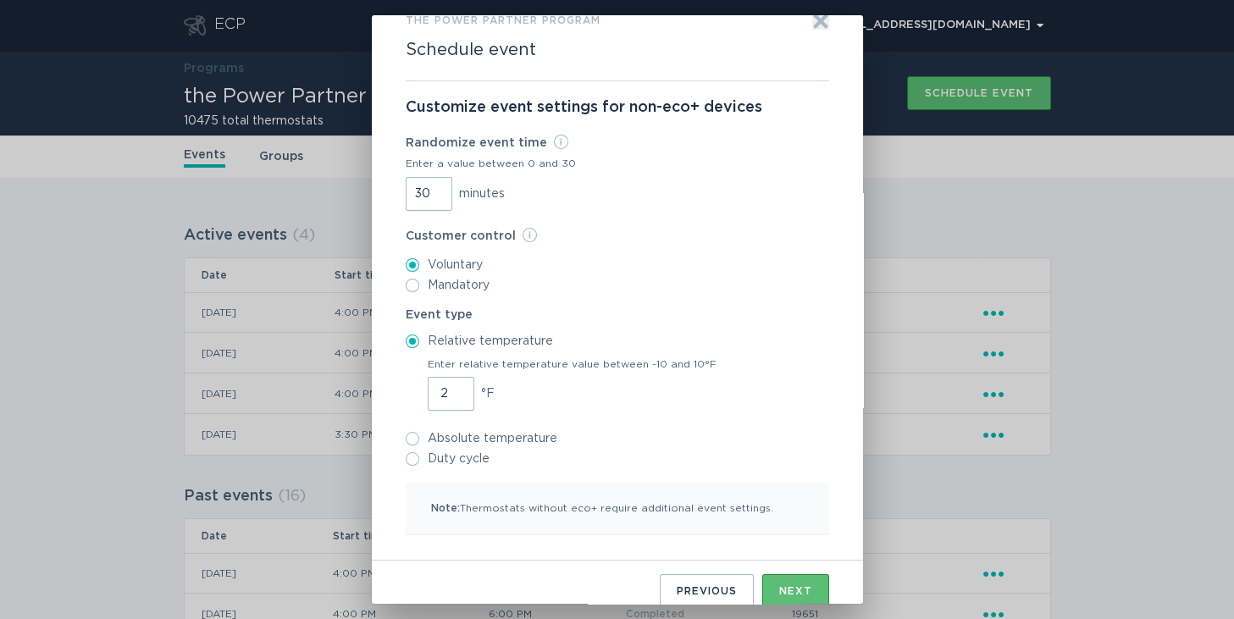
scroll to position [55, 0]
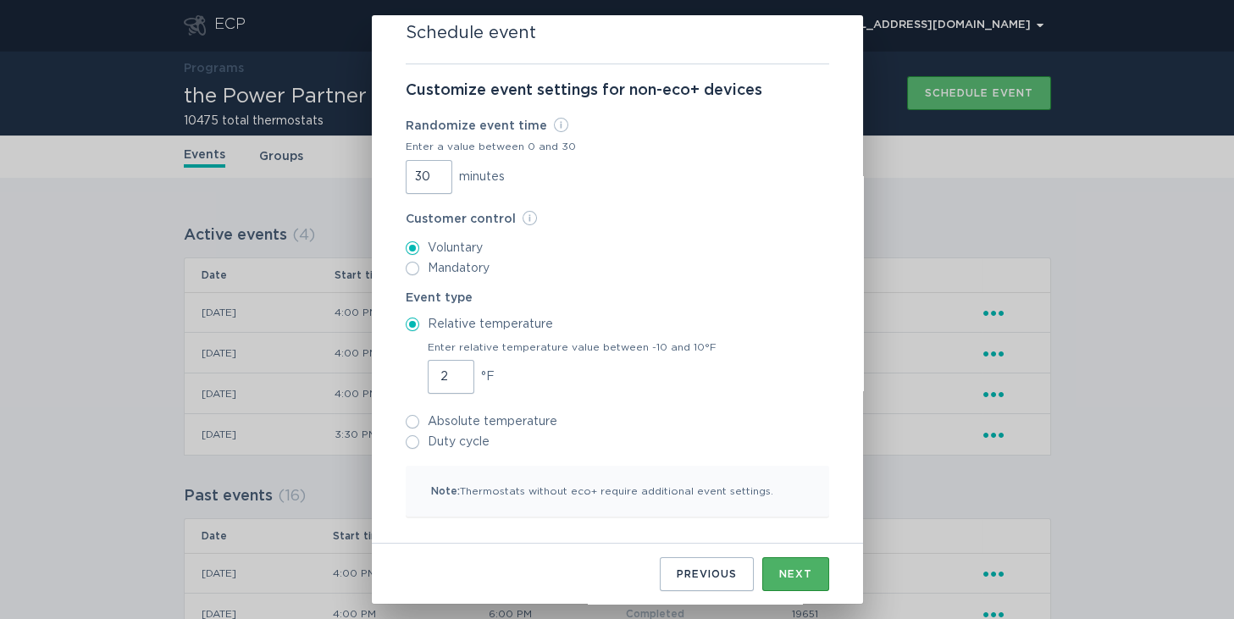
click at [779, 573] on div "Next" at bounding box center [795, 574] width 33 height 10
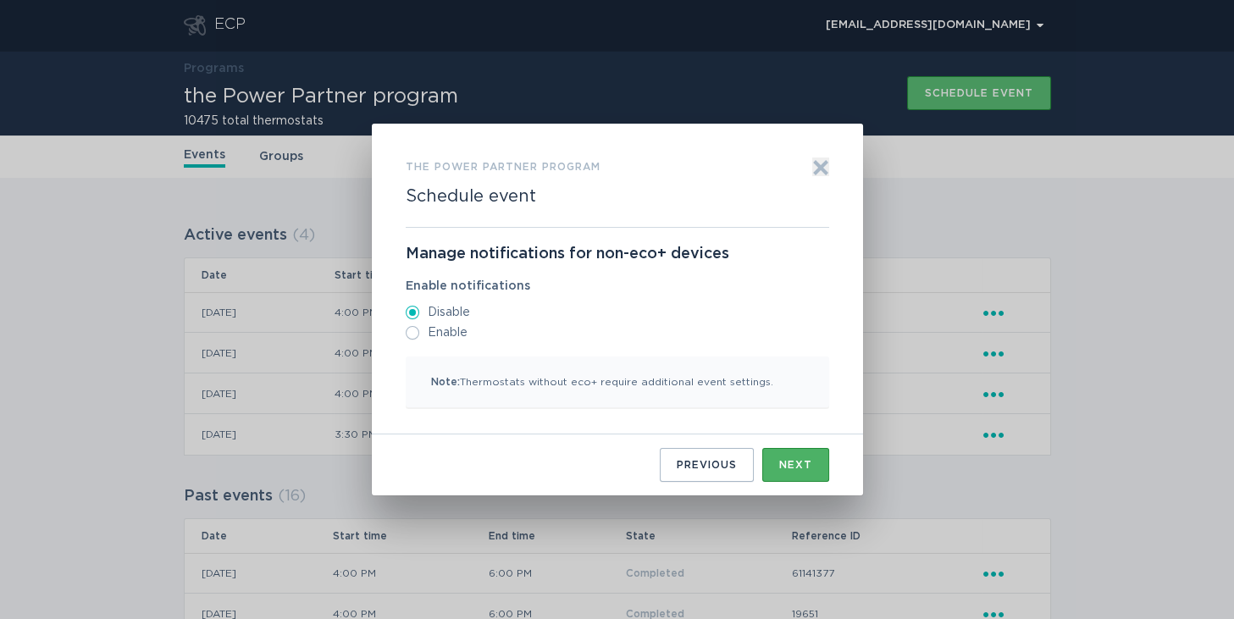
click at [788, 470] on button "Next" at bounding box center [795, 465] width 67 height 34
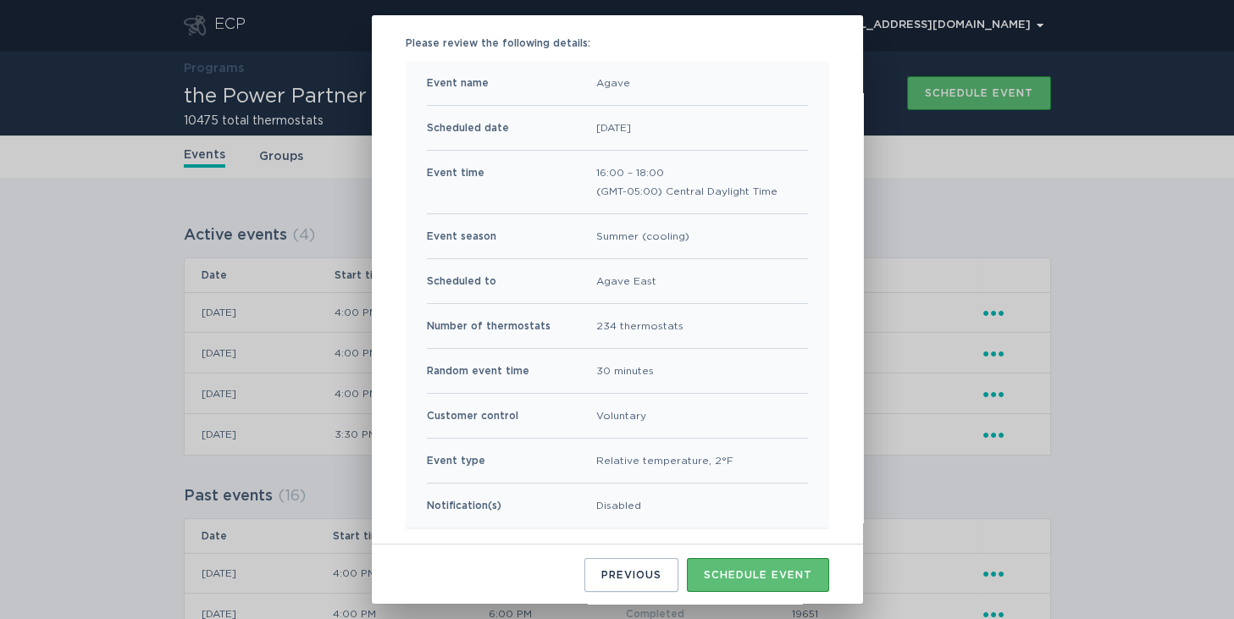
scroll to position [139, 0]
click at [738, 582] on button "Schedule event" at bounding box center [758, 574] width 142 height 34
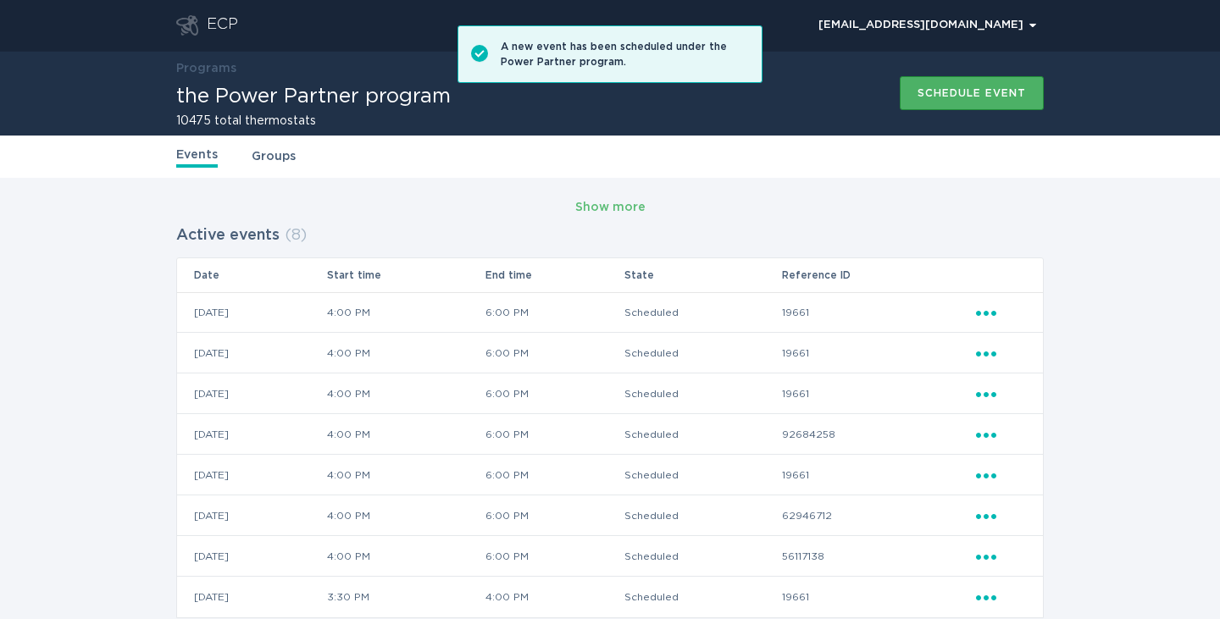
click at [988, 88] on div "Schedule event" at bounding box center [971, 93] width 108 height 10
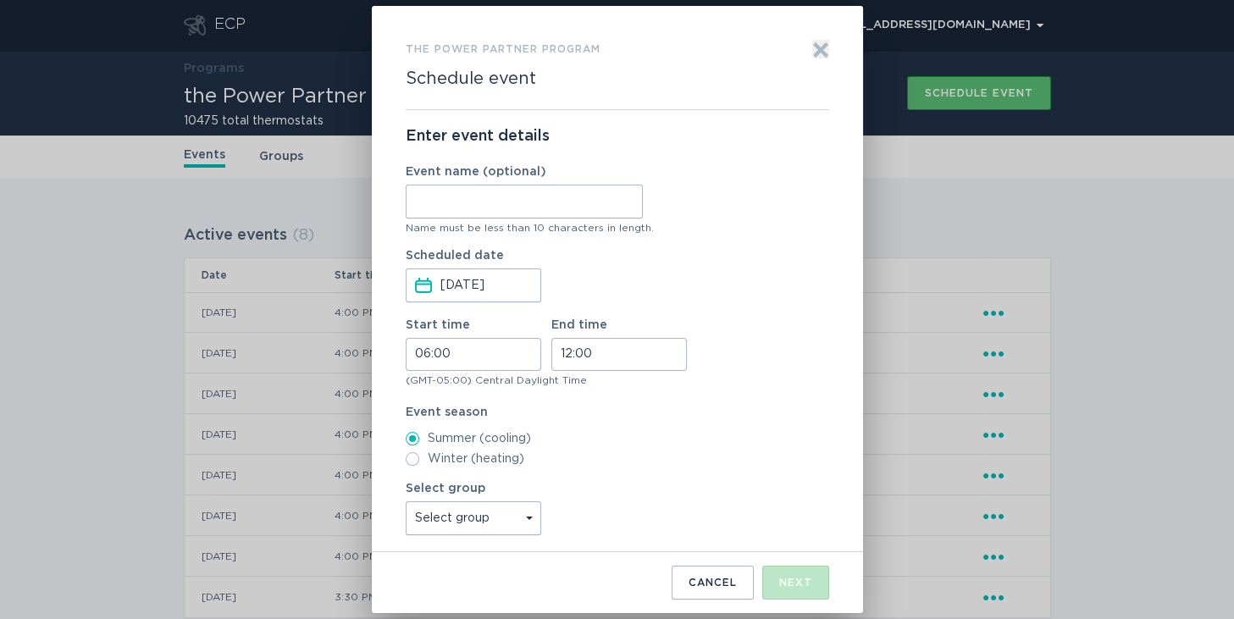
click at [513, 207] on input "Event name (optional)" at bounding box center [524, 202] width 237 height 34
type input "High Point"
click at [417, 357] on input "06:00" at bounding box center [474, 354] width 136 height 33
click at [433, 473] on li "16" at bounding box center [429, 474] width 47 height 20
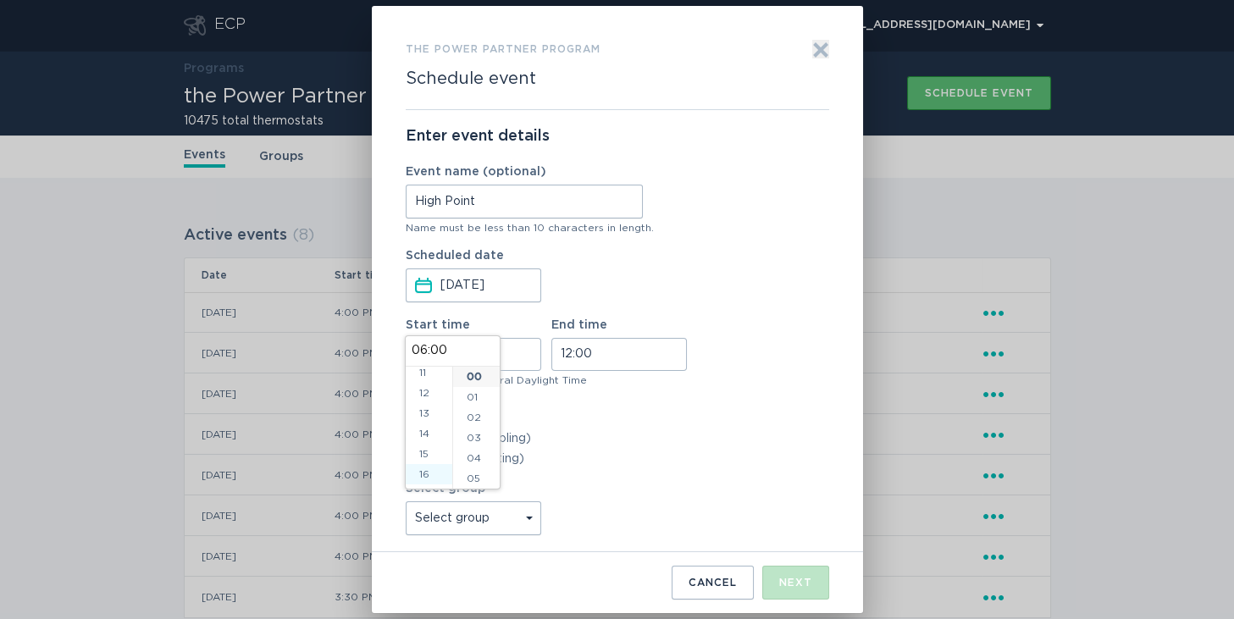
type input "16:00"
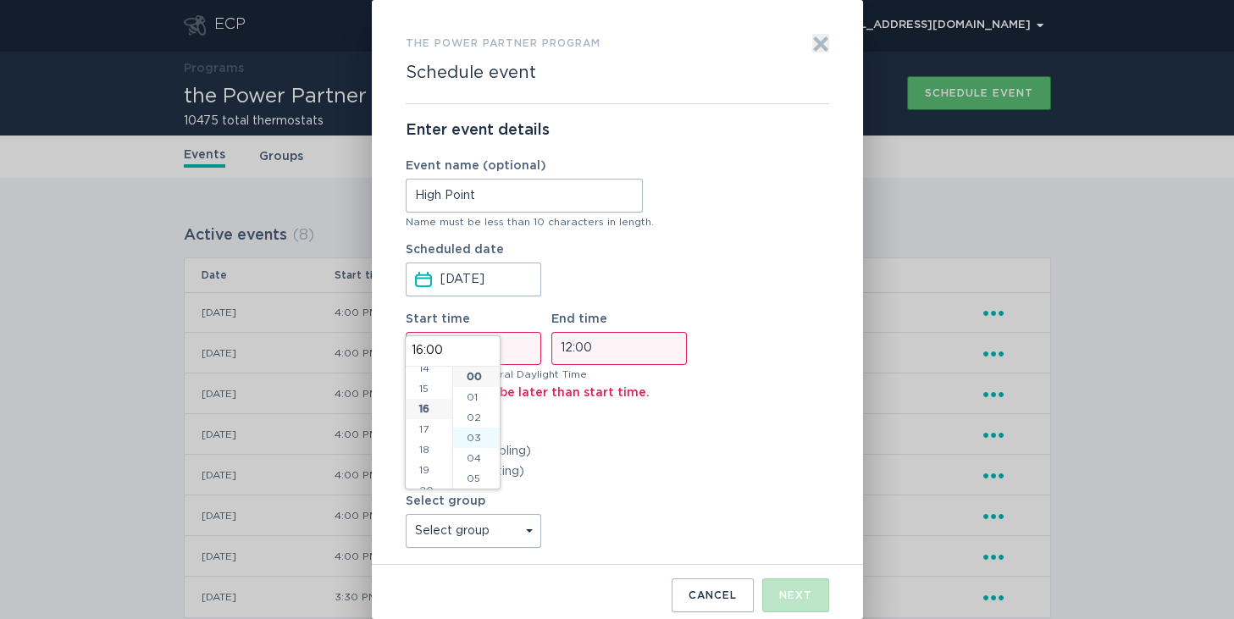
scroll to position [325, 0]
click at [562, 347] on input "12:00" at bounding box center [619, 348] width 136 height 33
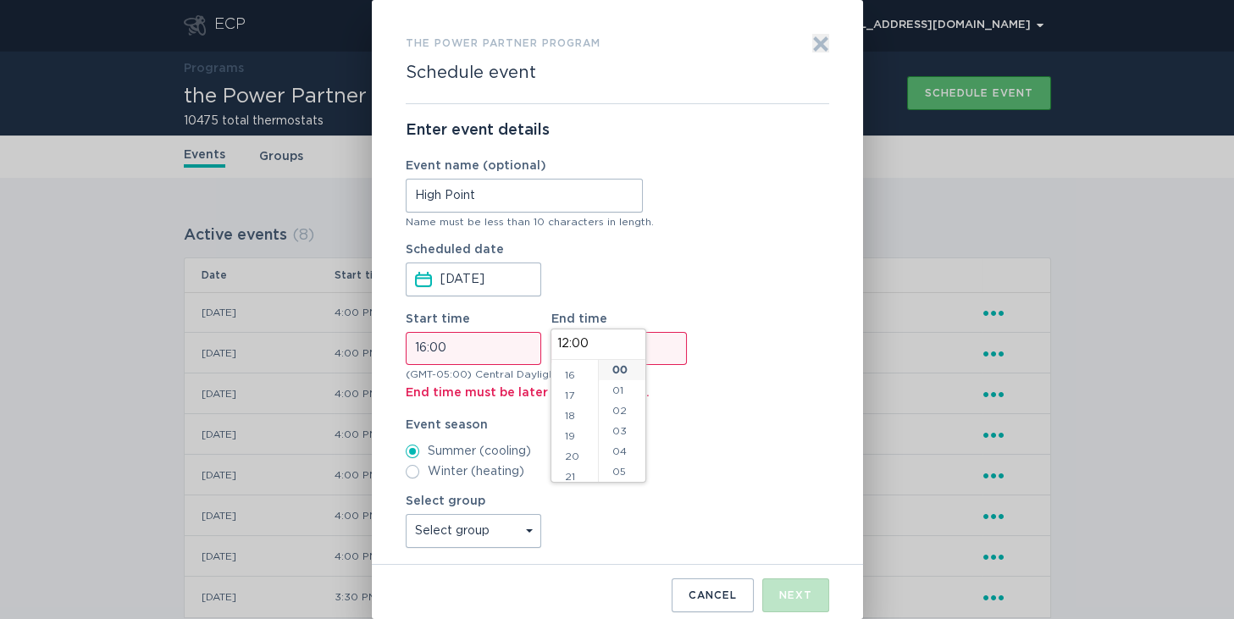
scroll to position [350, 0]
click at [576, 388] on li "18" at bounding box center [574, 386] width 47 height 20
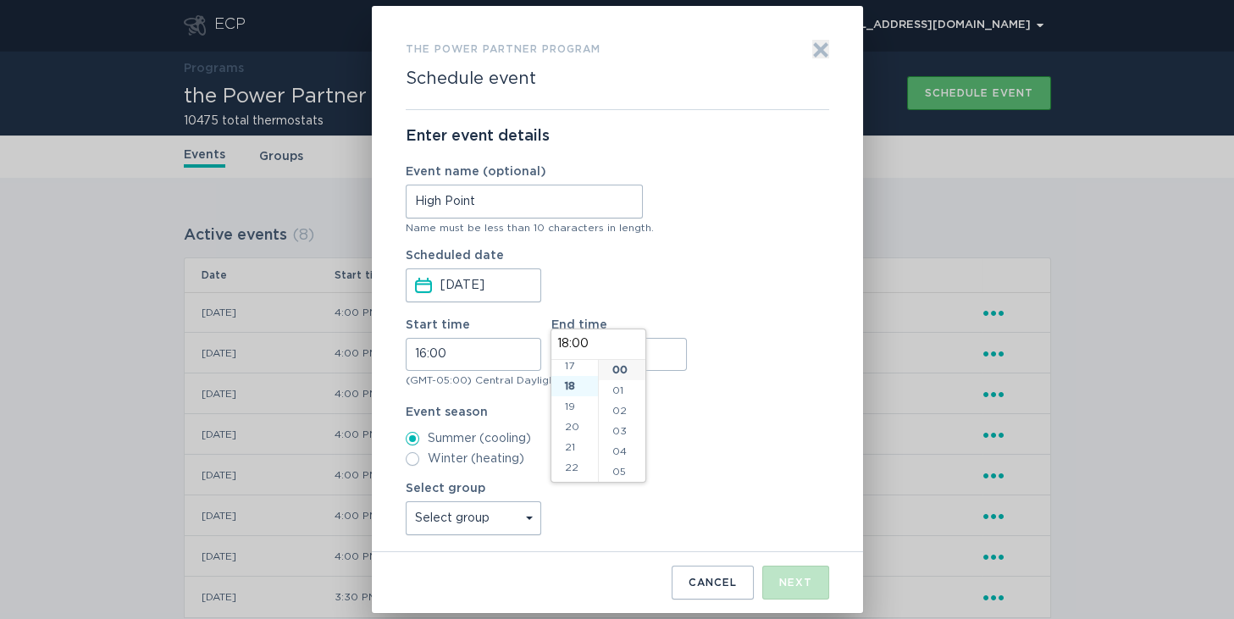
type input "18:00"
click at [700, 410] on label "Event season" at bounding box center [617, 413] width 423 height 12
click at [518, 513] on select "Select group Whisper Hollow All thermostats High Point DND - Test DND - Pending…" at bounding box center [474, 518] width 136 height 34
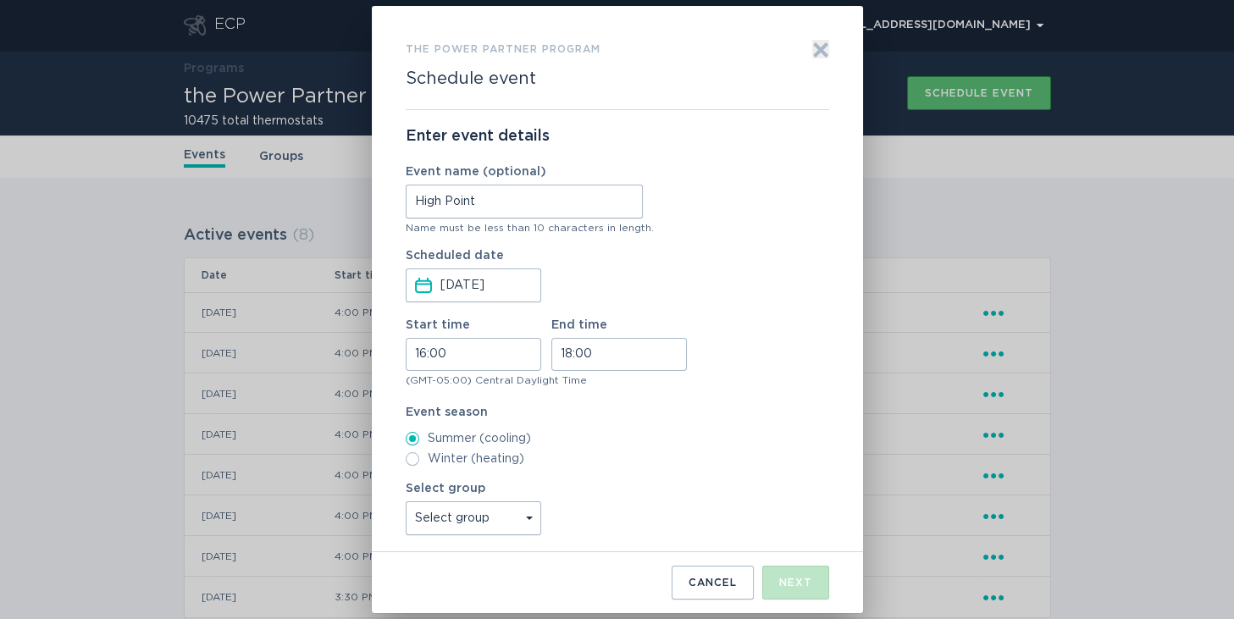
select select "3124351f5c3d4c9295d2153e43e32fc4"
click at [406, 501] on select "Select group Whisper Hollow All thermostats High Point DND - Test DND - Pending…" at bounding box center [474, 518] width 136 height 34
click at [788, 588] on button "Next" at bounding box center [795, 583] width 67 height 34
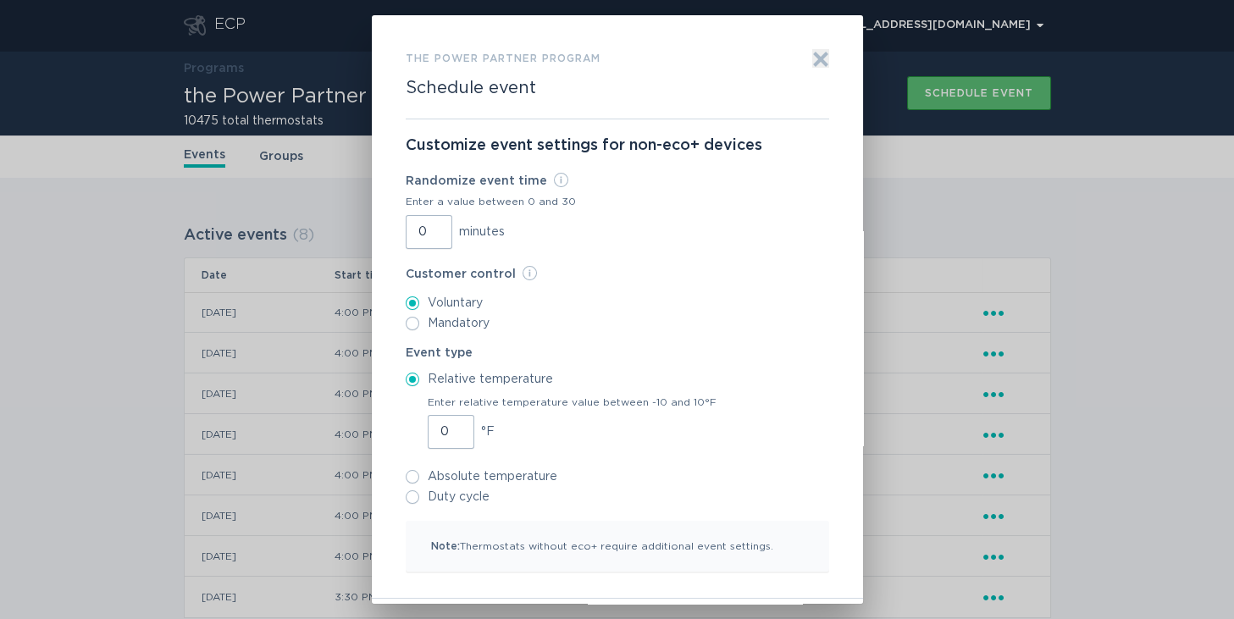
click at [407, 236] on input "0" at bounding box center [429, 232] width 47 height 34
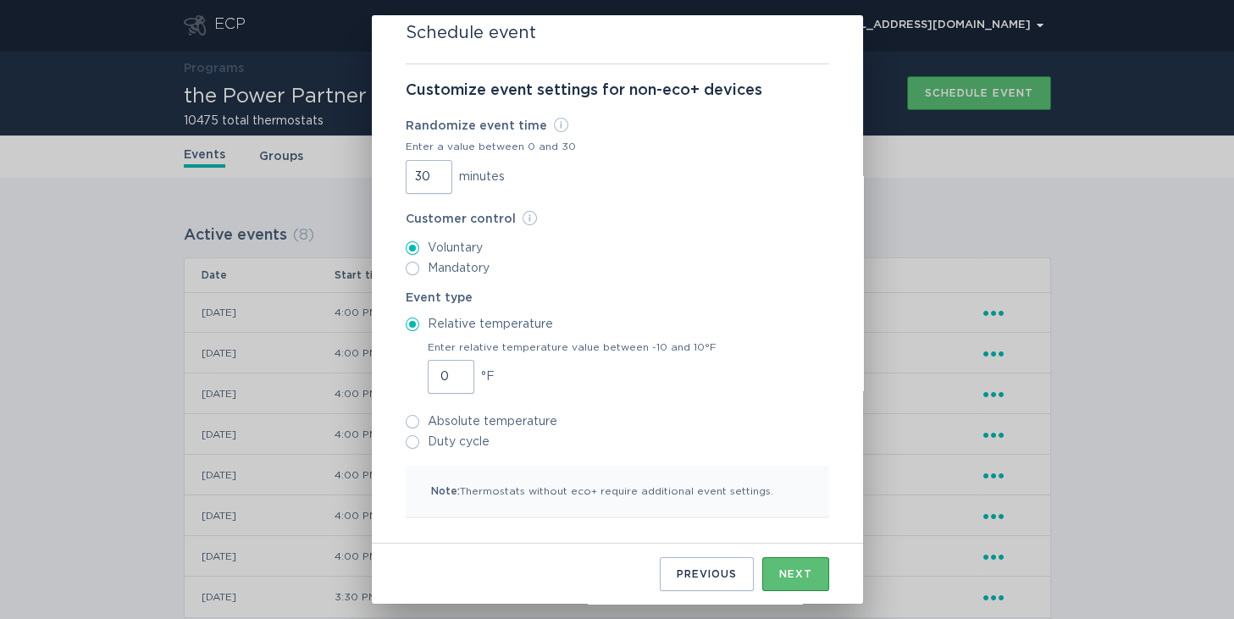
type input "30"
click at [450, 369] on input "1" at bounding box center [451, 377] width 47 height 34
type input "2"
click at [450, 369] on input "2" at bounding box center [451, 377] width 47 height 34
click at [779, 569] on div "Next" at bounding box center [795, 574] width 33 height 10
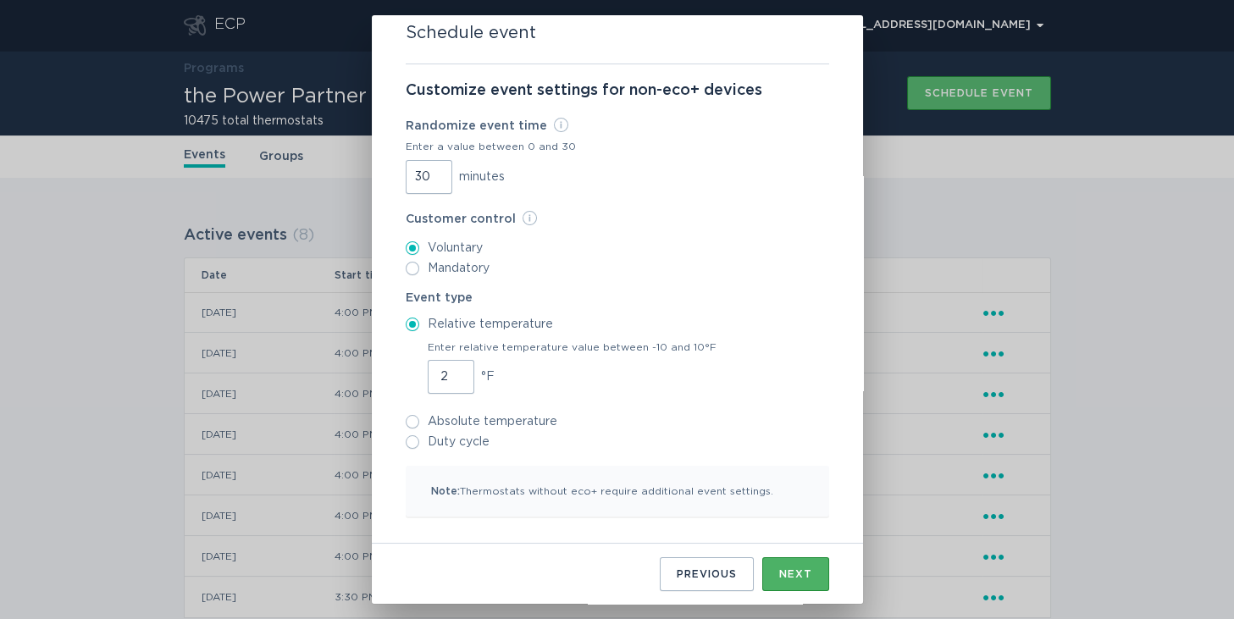
scroll to position [0, 0]
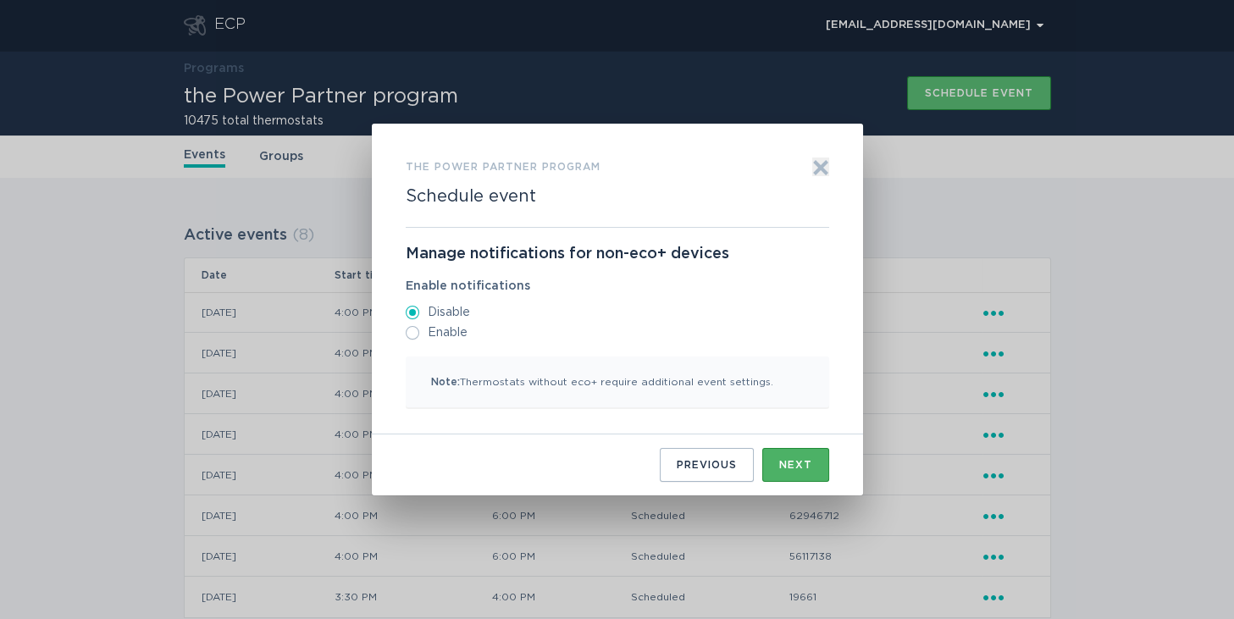
click at [777, 473] on button "Next" at bounding box center [795, 465] width 67 height 34
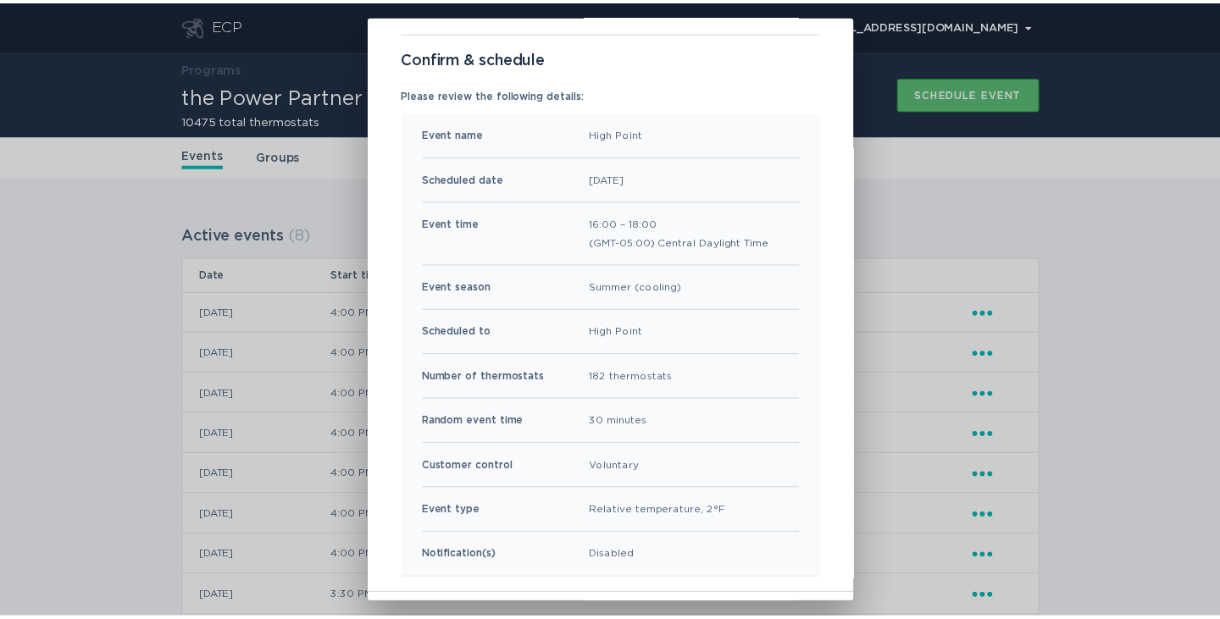
scroll to position [139, 0]
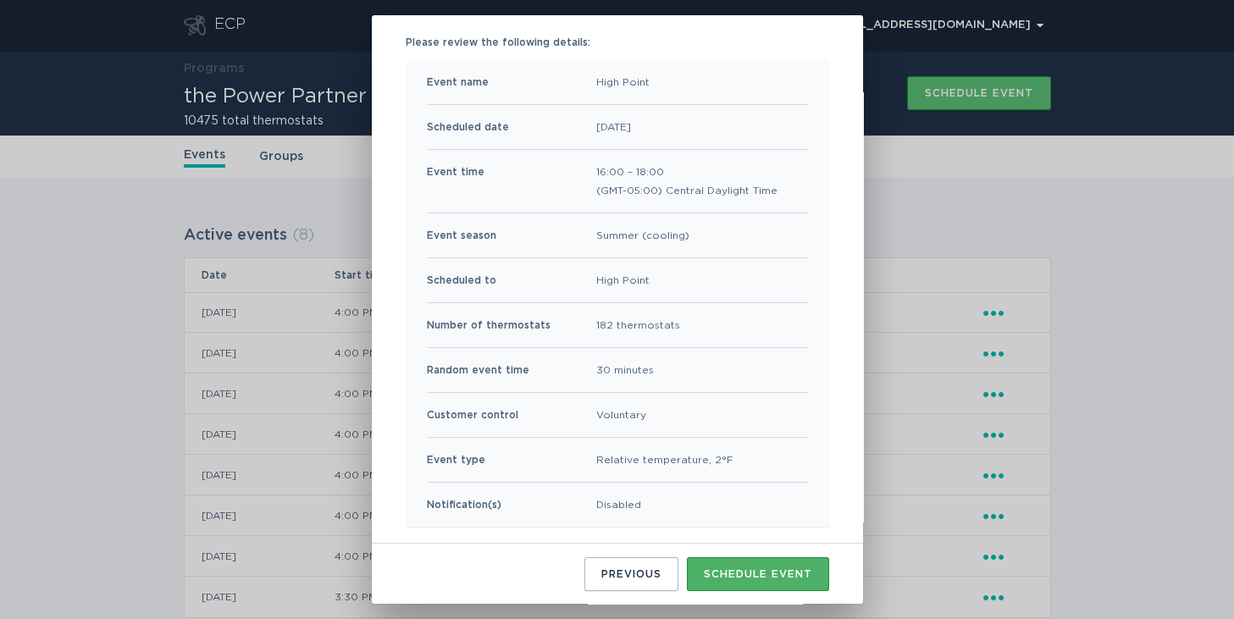
click at [748, 577] on div "Schedule event" at bounding box center [758, 574] width 108 height 10
